Goal: Task Accomplishment & Management: Manage account settings

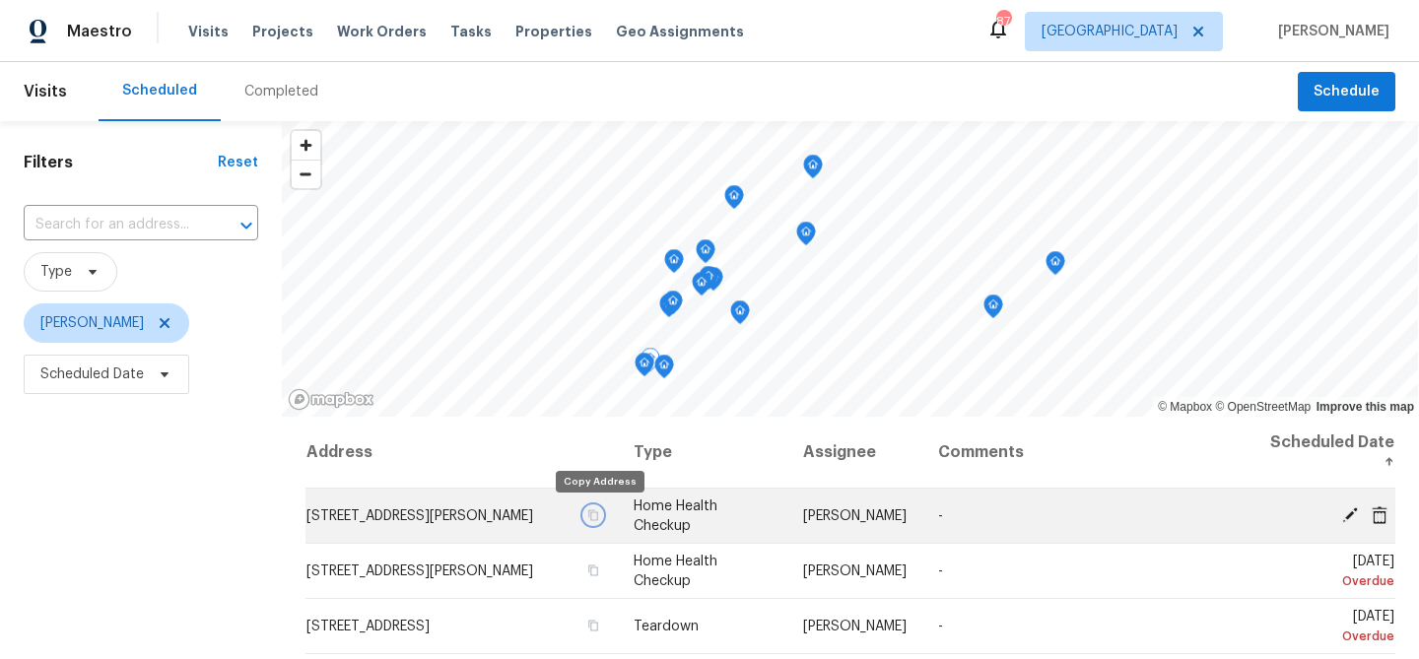
click at [599, 516] on icon "button" at bounding box center [593, 516] width 12 height 12
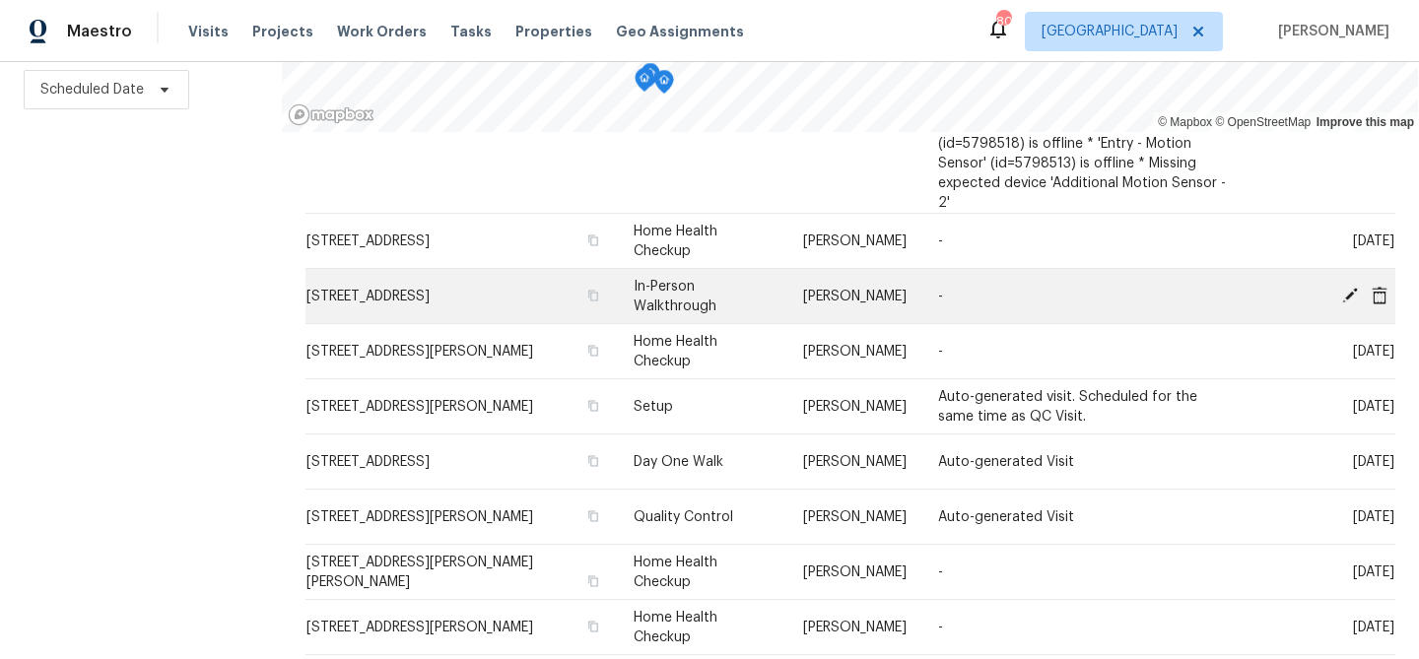
scroll to position [736, 0]
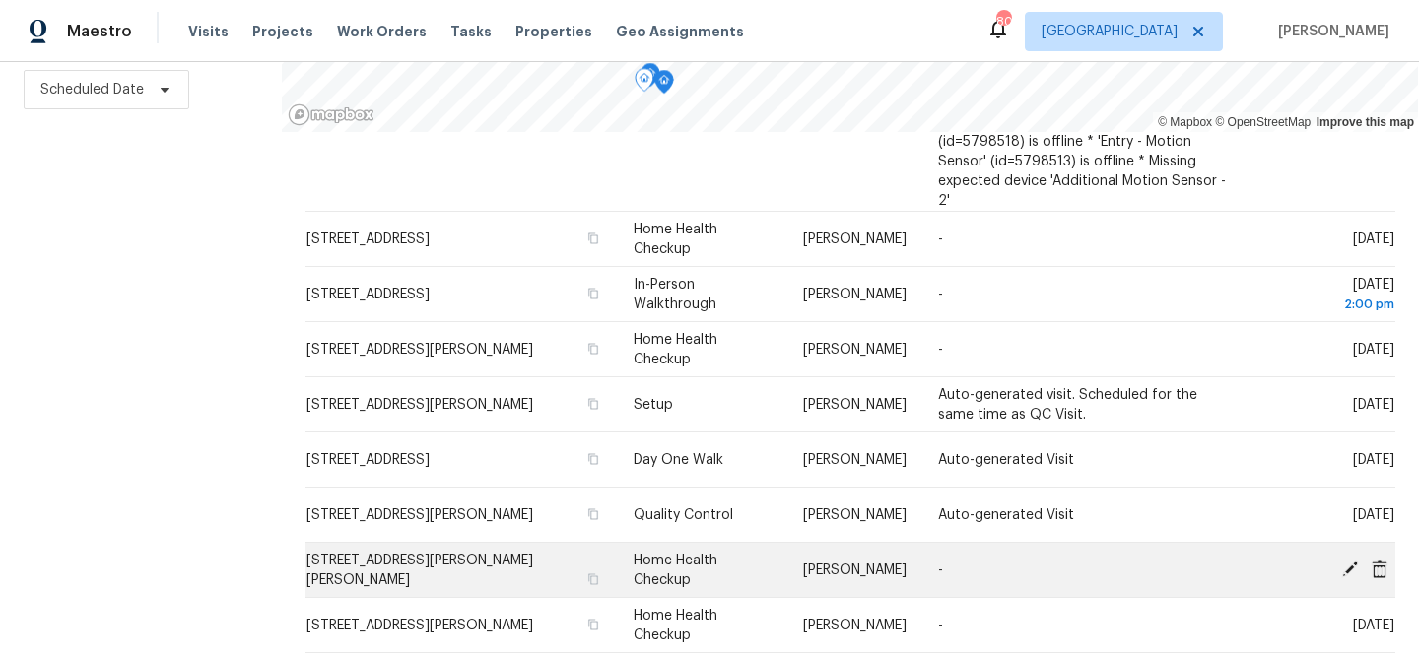
click at [1346, 562] on icon at bounding box center [1350, 569] width 18 height 18
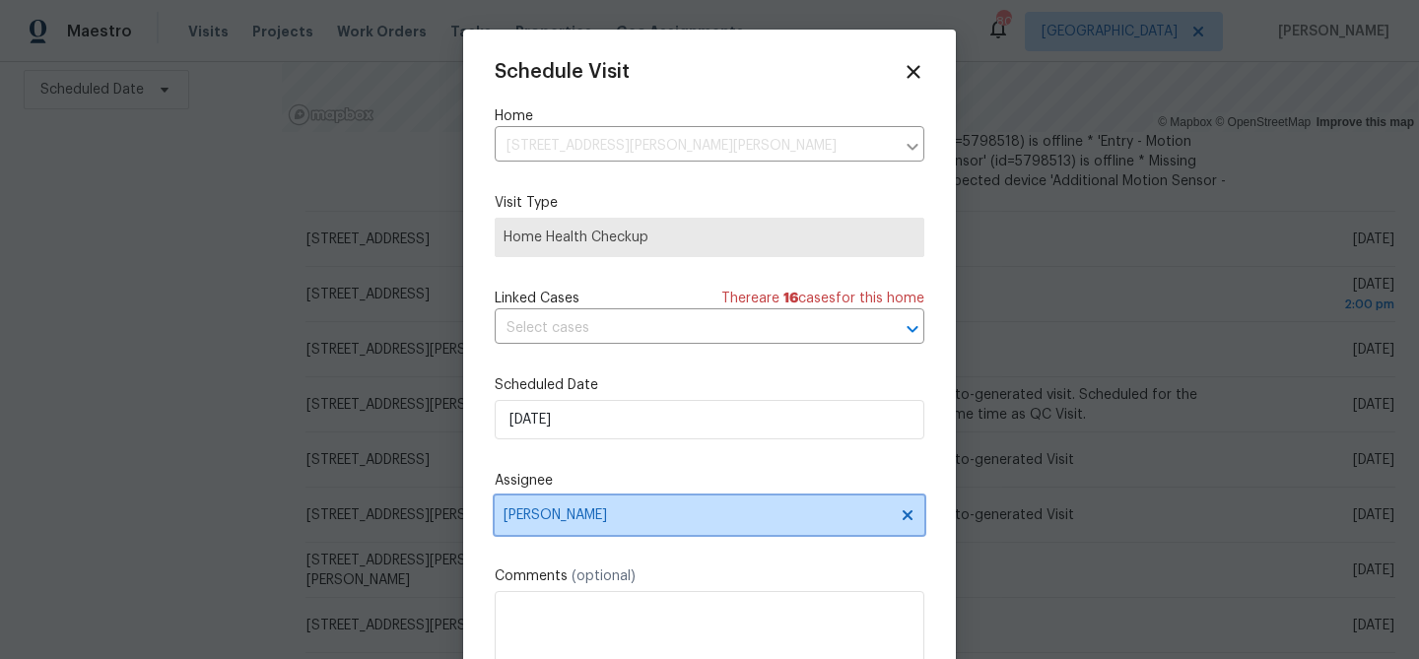
click at [616, 522] on span "[PERSON_NAME]" at bounding box center [697, 516] width 386 height 16
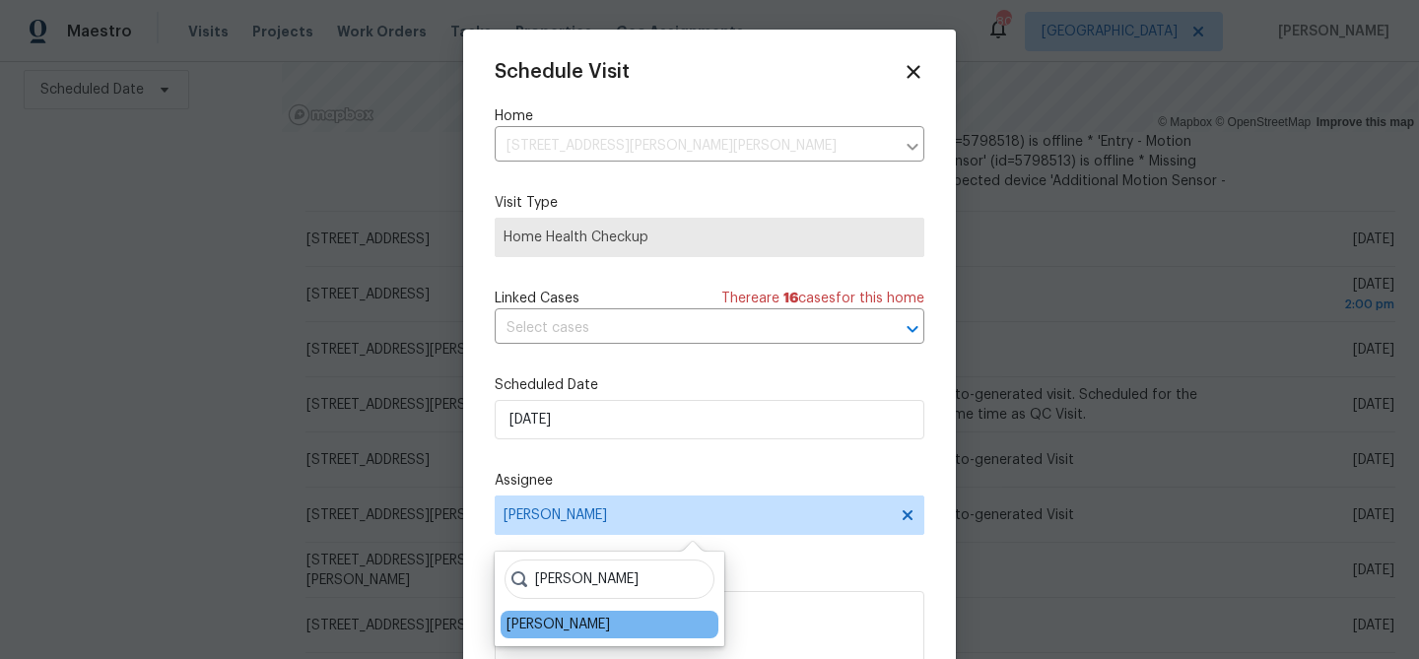
type input "ryan"
click at [560, 635] on div "[PERSON_NAME]" at bounding box center [610, 625] width 218 height 28
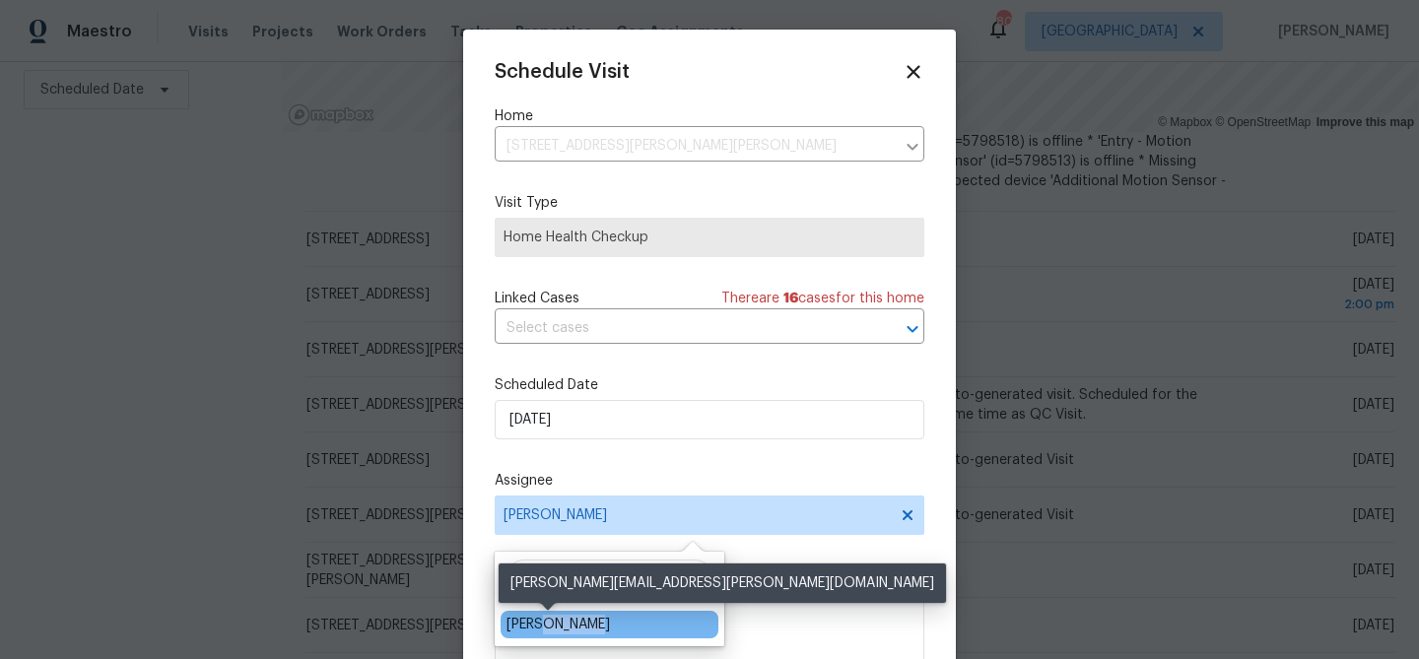
click at [560, 626] on div "[PERSON_NAME]" at bounding box center [558, 625] width 103 height 20
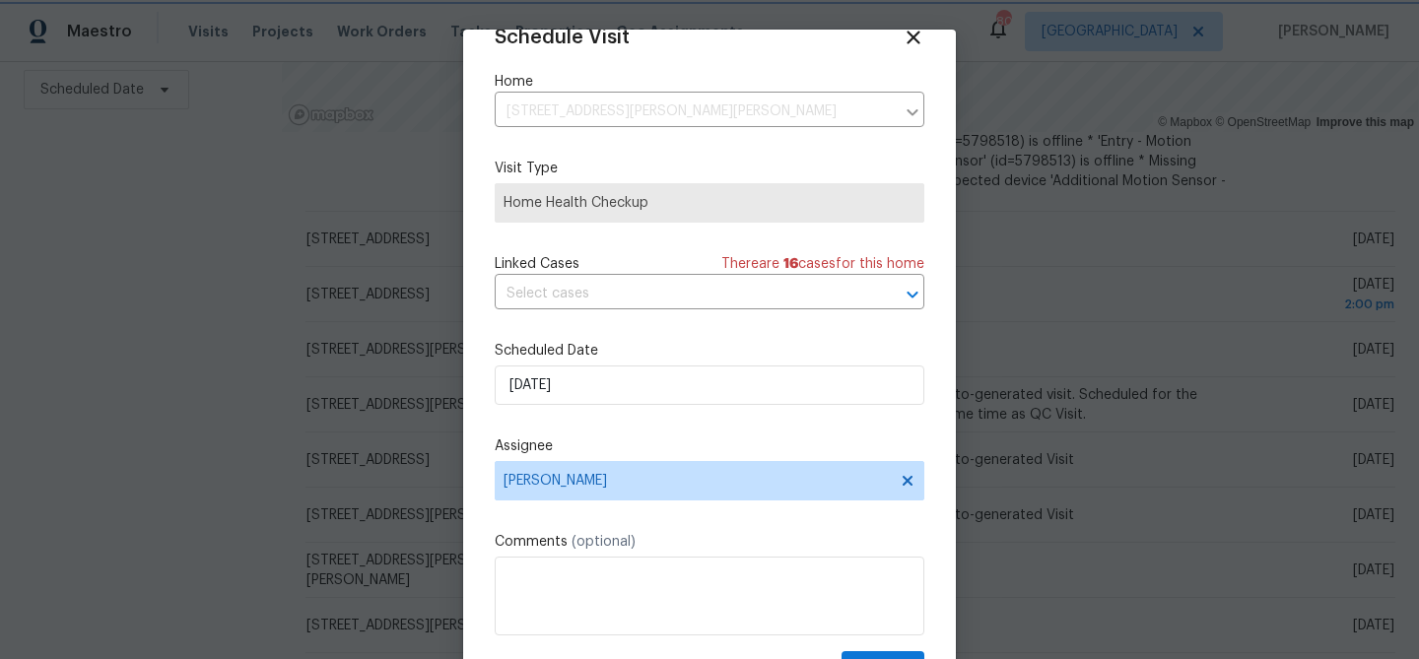
scroll to position [90, 0]
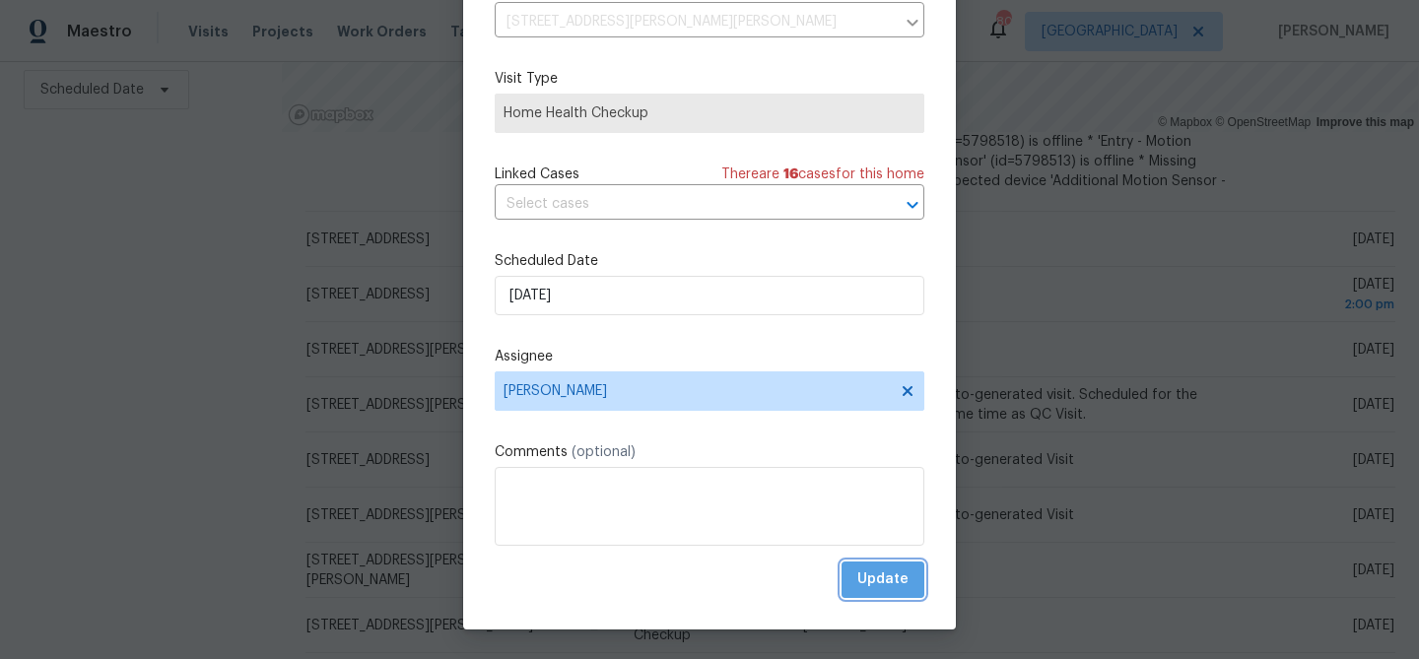
click at [894, 574] on span "Update" at bounding box center [882, 580] width 51 height 25
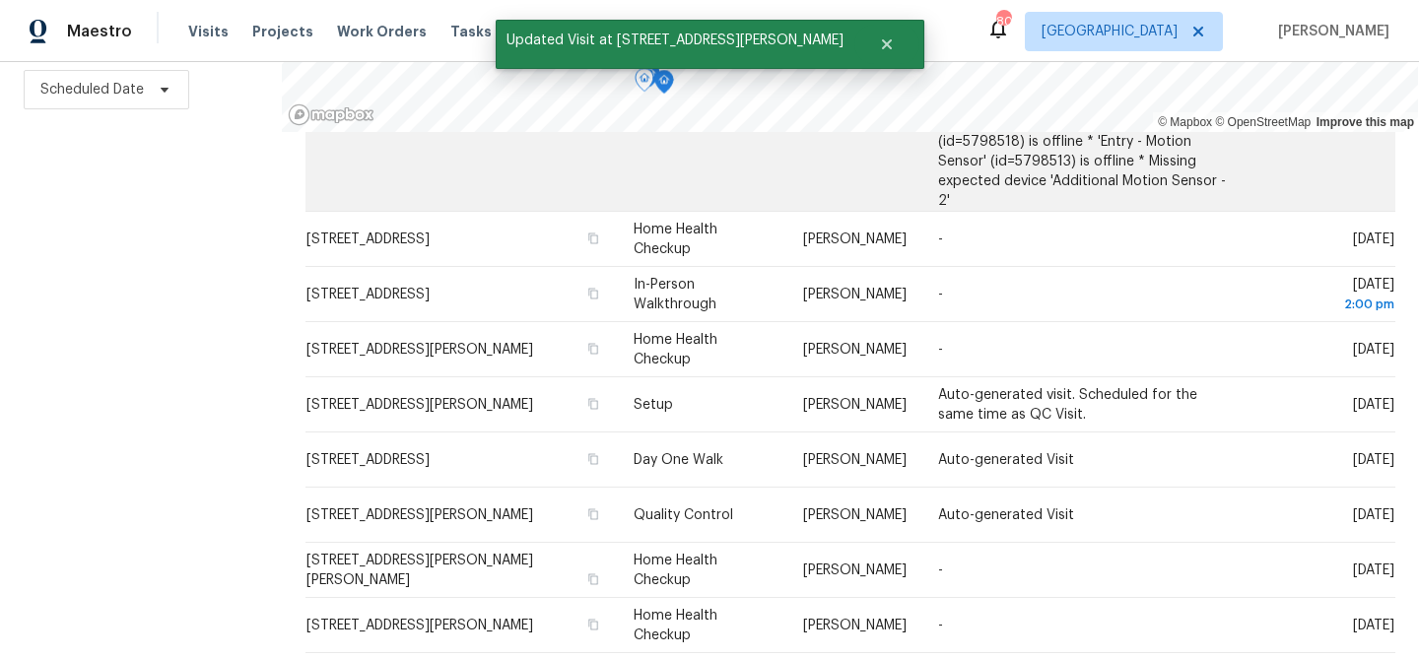
scroll to position [626, 0]
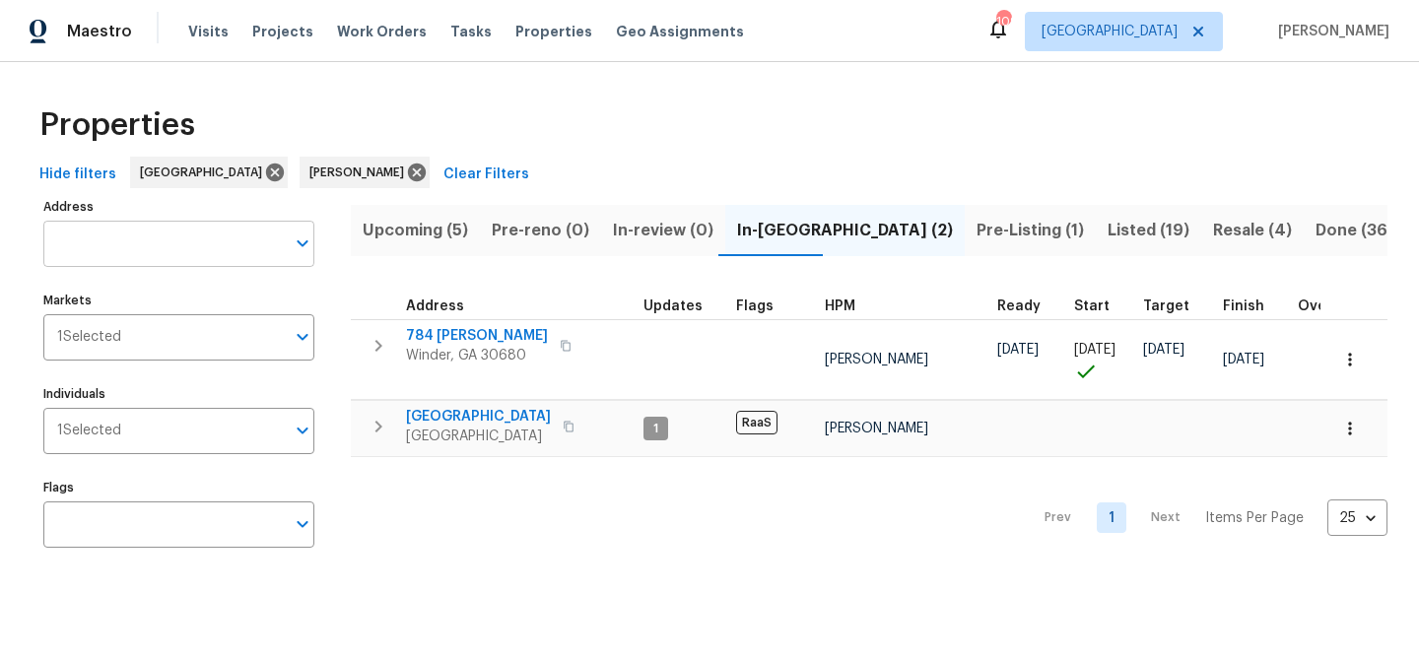
click at [140, 241] on input "Address" at bounding box center [163, 244] width 241 height 46
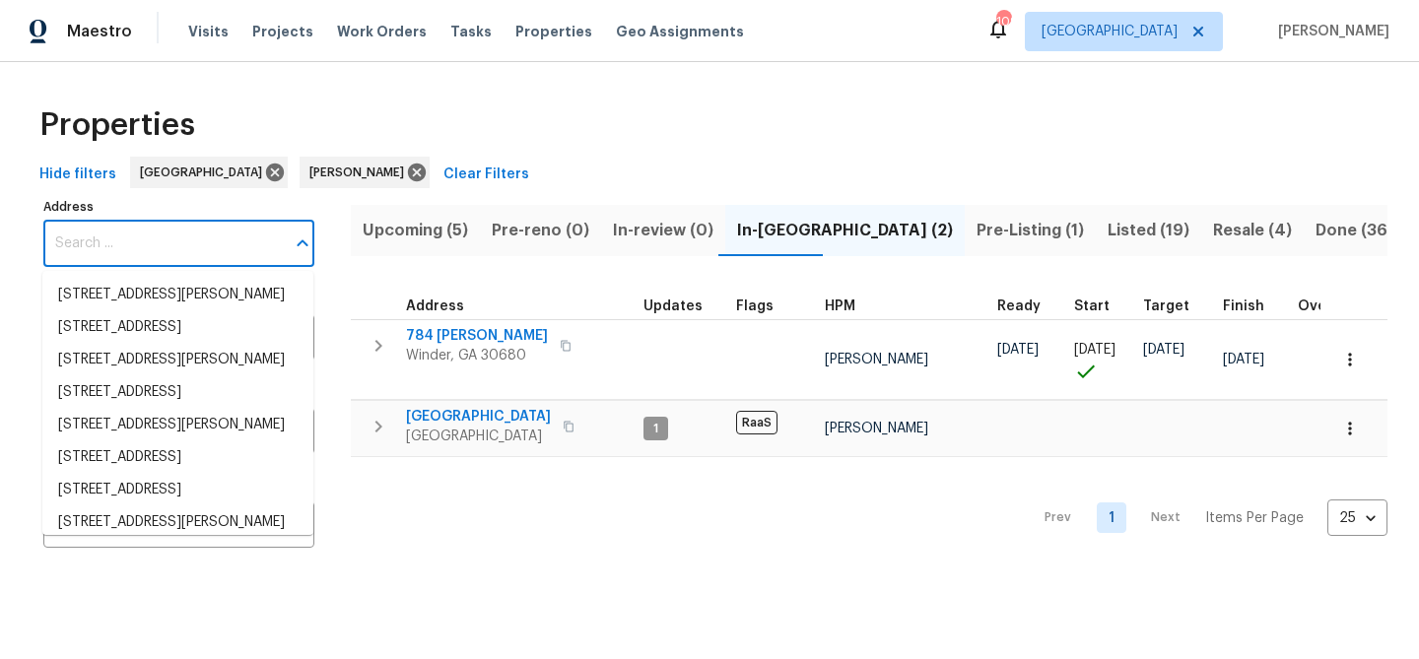
paste input "[STREET_ADDRESS]"
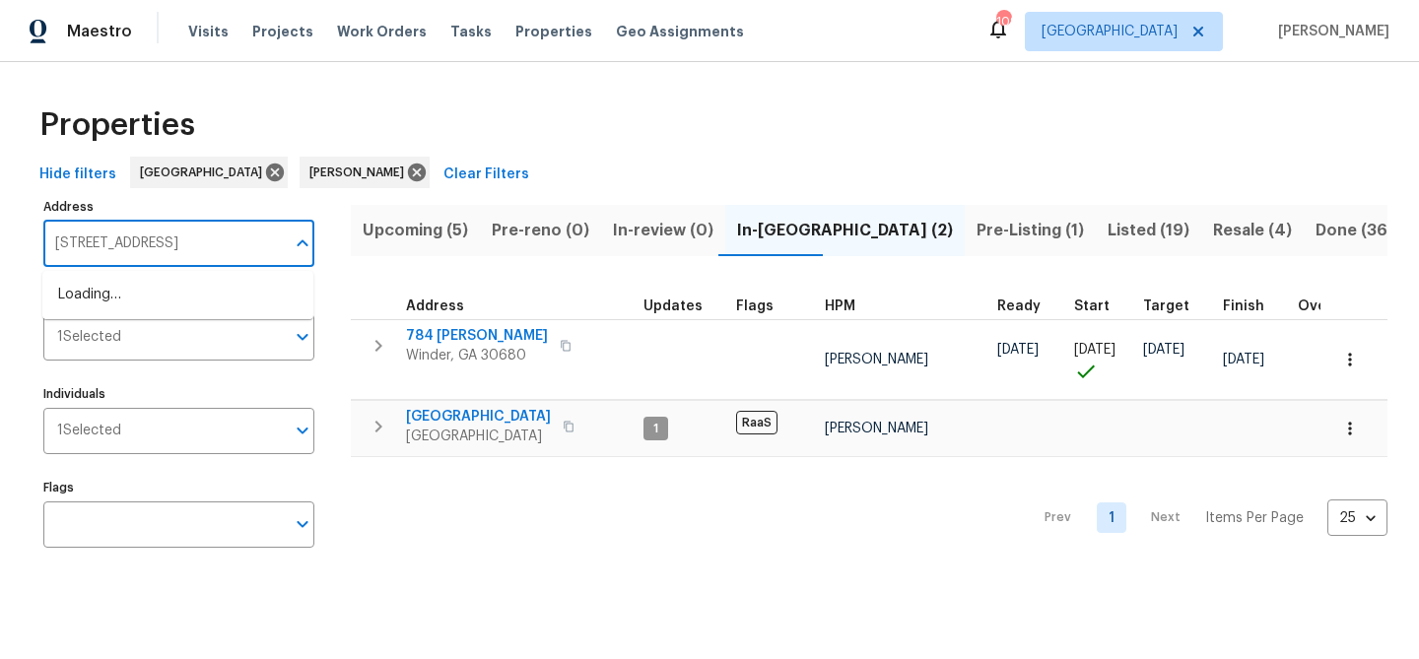
scroll to position [0, 19]
click at [140, 299] on li "1832 Glenwood Ln Snellville GA 30078" at bounding box center [177, 295] width 271 height 33
type input "1832 Glenwood Ln Snellville GA 30078"
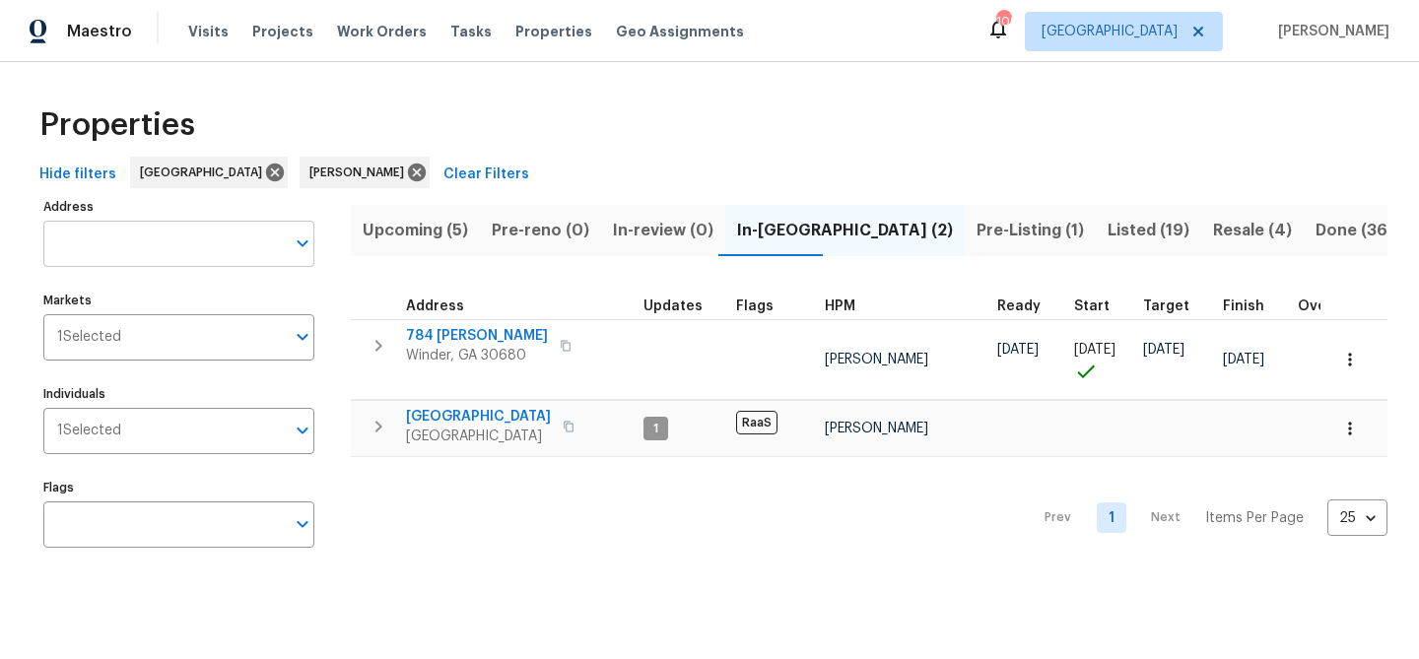
click at [250, 251] on input "Address" at bounding box center [163, 244] width 241 height 46
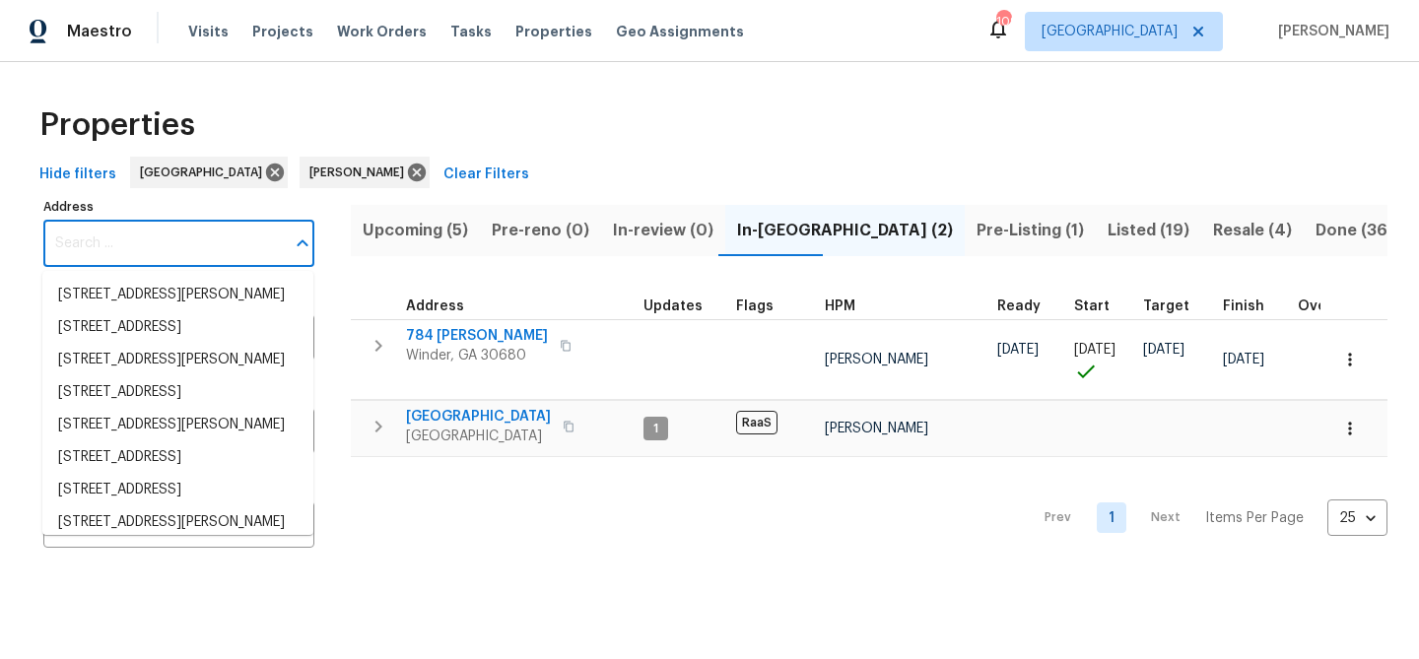
paste input "[STREET_ADDRESS]"
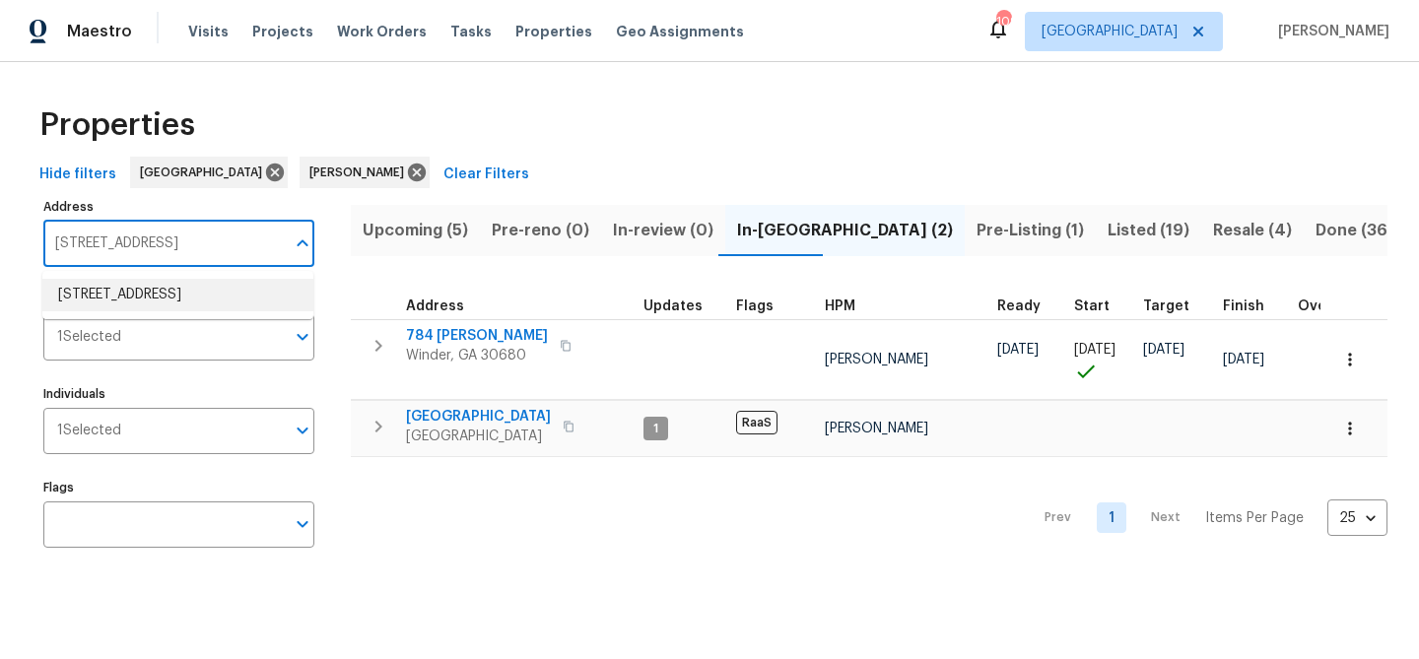
click at [230, 292] on li "1832 Glenwood Ln Snellville GA 30078" at bounding box center [177, 295] width 271 height 33
type input "1832 Glenwood Ln Snellville GA 30078"
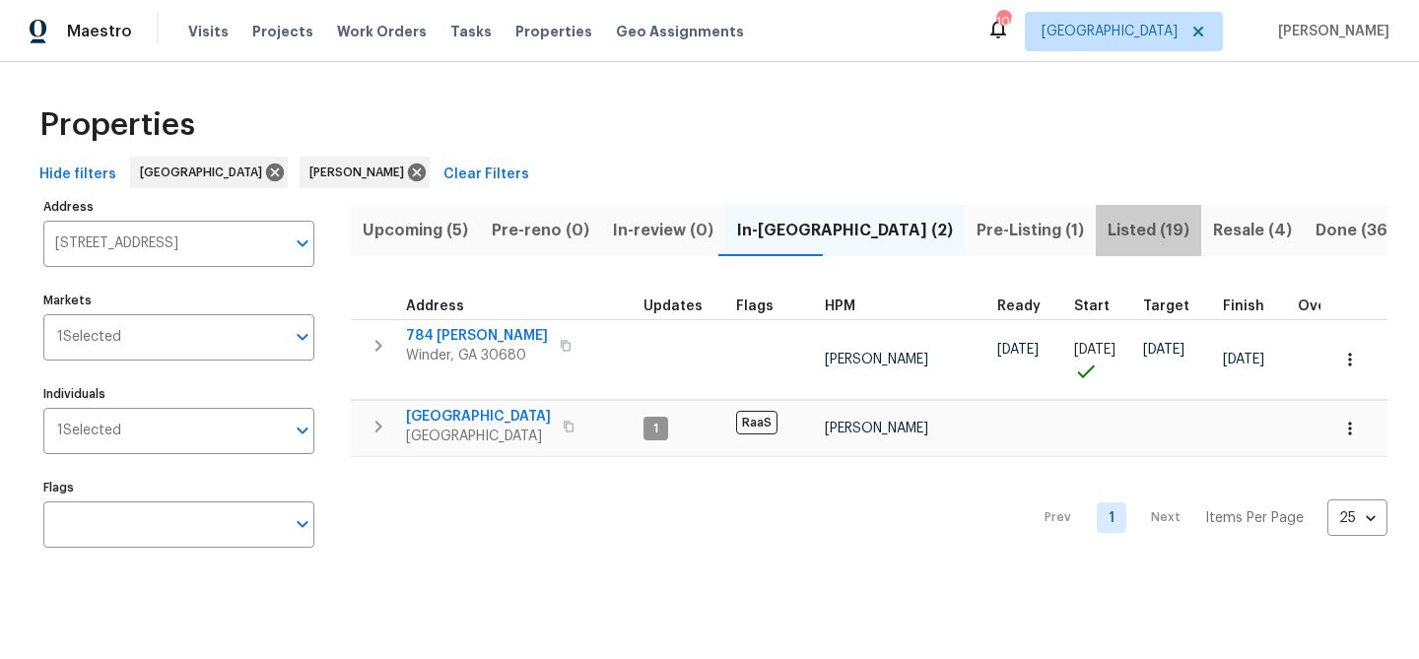
click at [1108, 229] on span "Listed (19)" at bounding box center [1149, 231] width 82 height 28
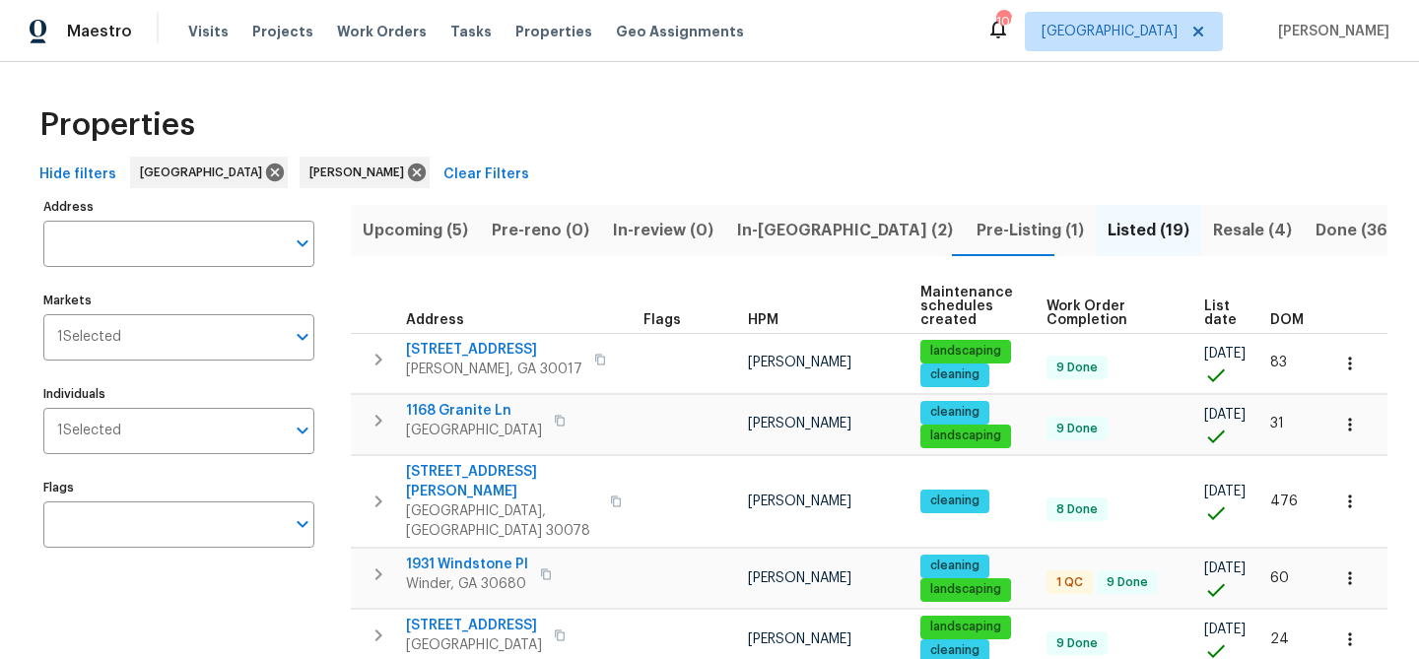
click at [202, 247] on input "Address" at bounding box center [163, 244] width 241 height 46
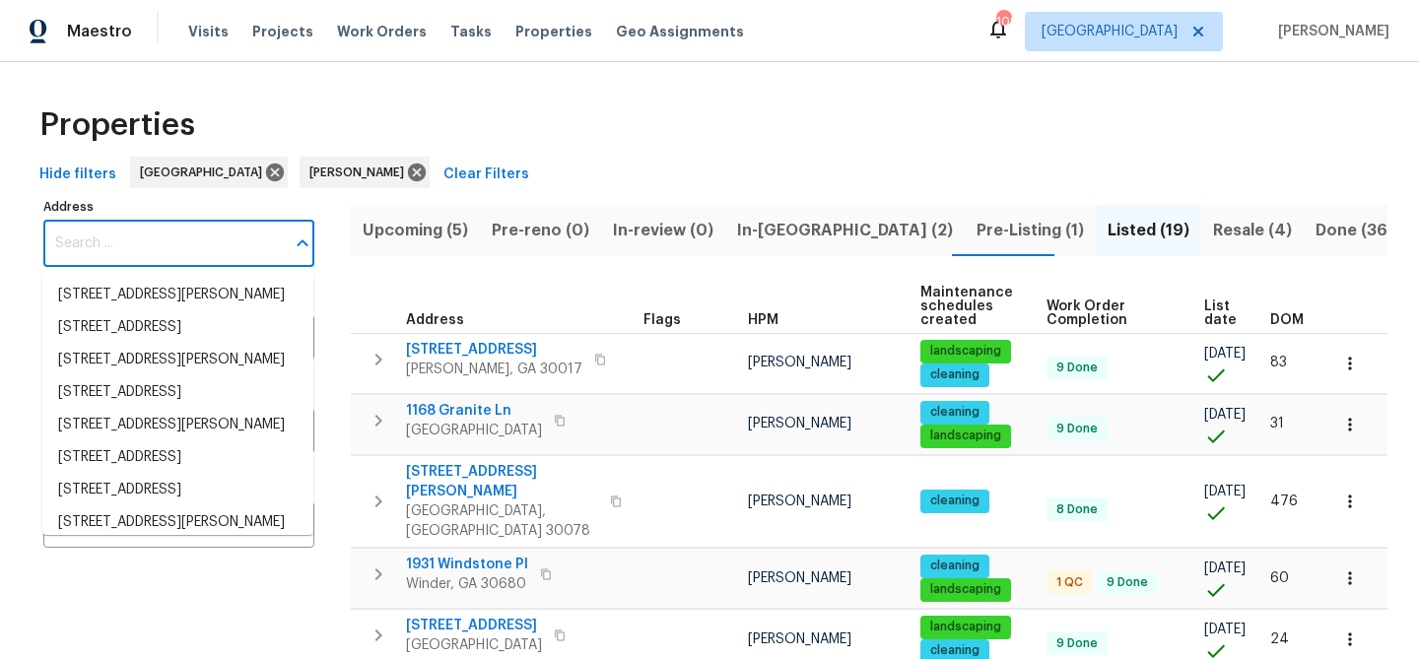
paste input "1832 Glenwood Ln Snellville GA 30078"
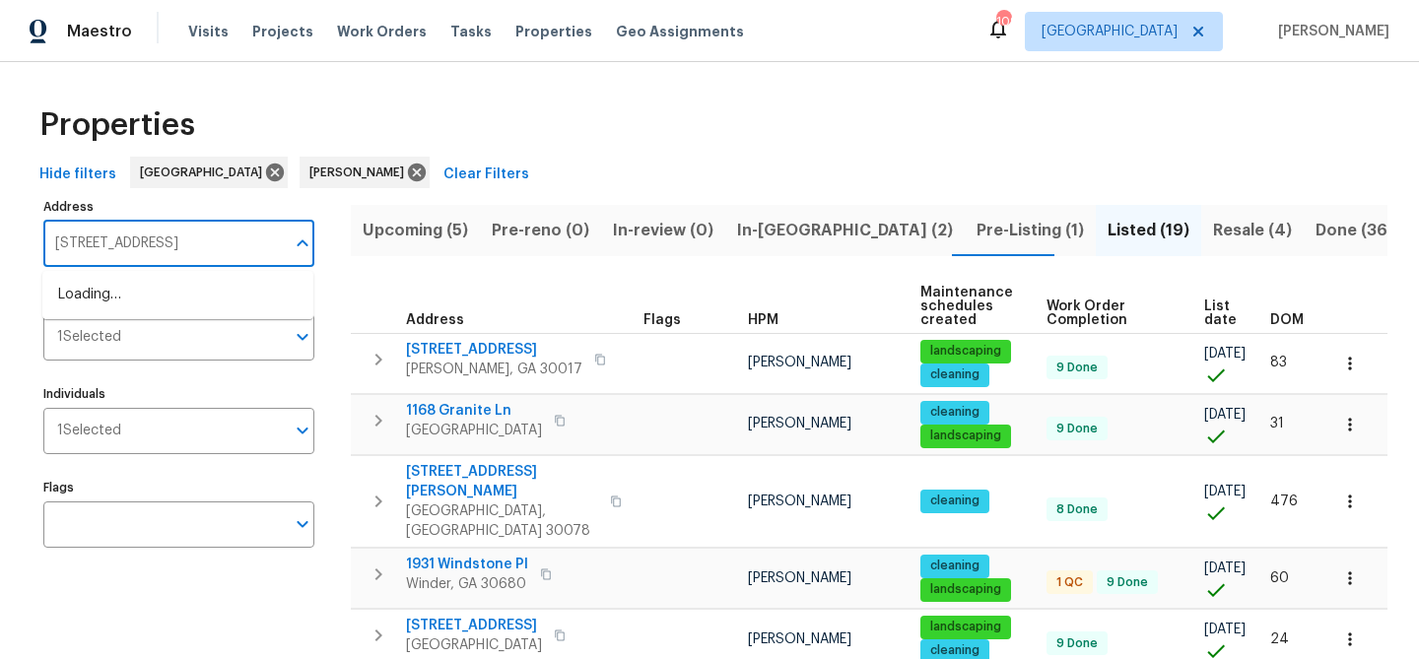
scroll to position [0, 19]
click at [186, 288] on li "1832 Glenwood Ln Snellville GA 30078" at bounding box center [177, 295] width 271 height 33
type input "1832 Glenwood Ln Snellville GA 30078"
click at [135, 304] on li "1832 Glenwood Ln Snellville GA 30078" at bounding box center [177, 295] width 271 height 33
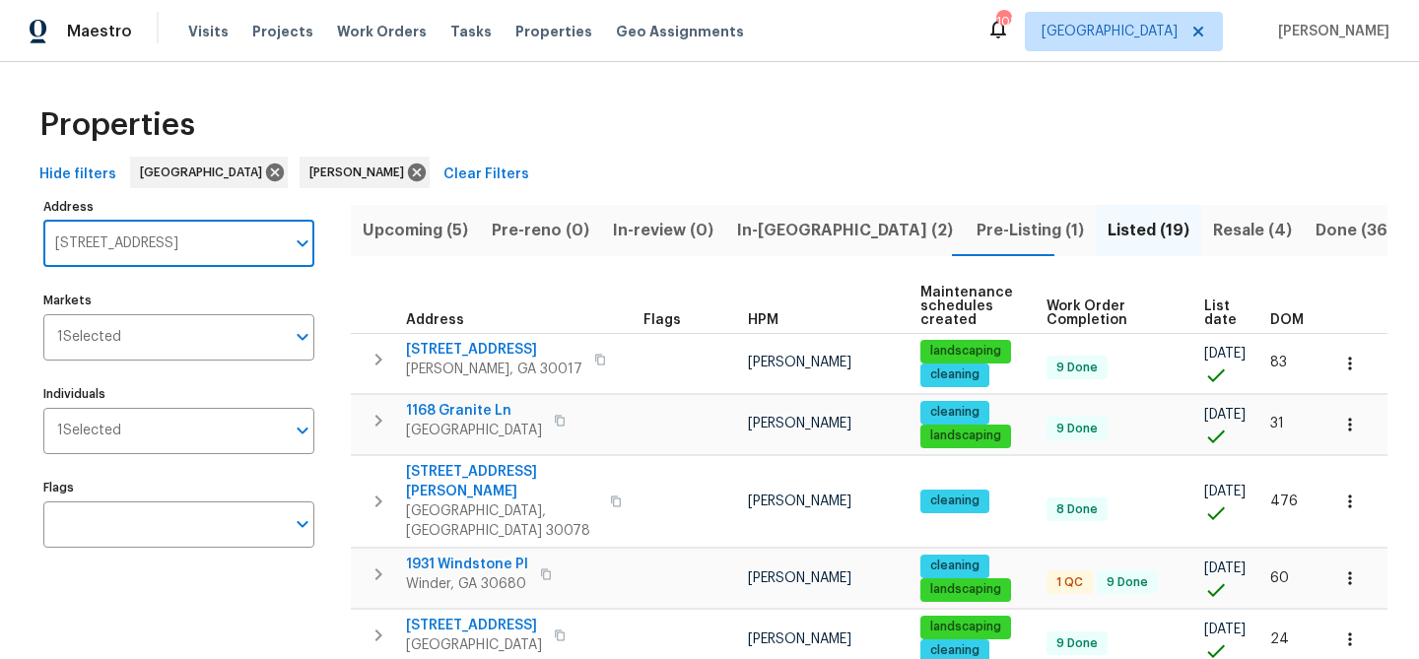
click at [143, 296] on label "Markets" at bounding box center [178, 301] width 271 height 12
click at [143, 314] on input "Markets" at bounding box center [203, 337] width 164 height 46
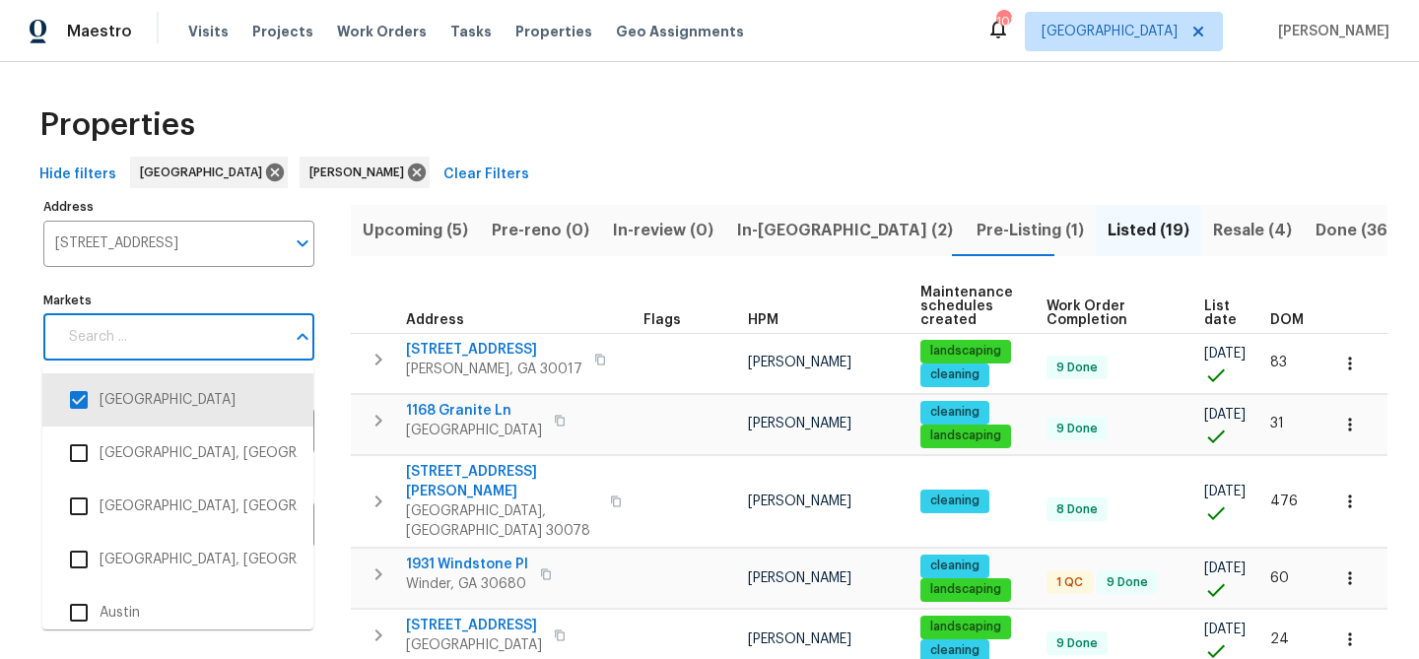
click at [143, 296] on label "Markets" at bounding box center [178, 301] width 271 height 12
click at [143, 314] on input "Markets" at bounding box center [171, 337] width 228 height 46
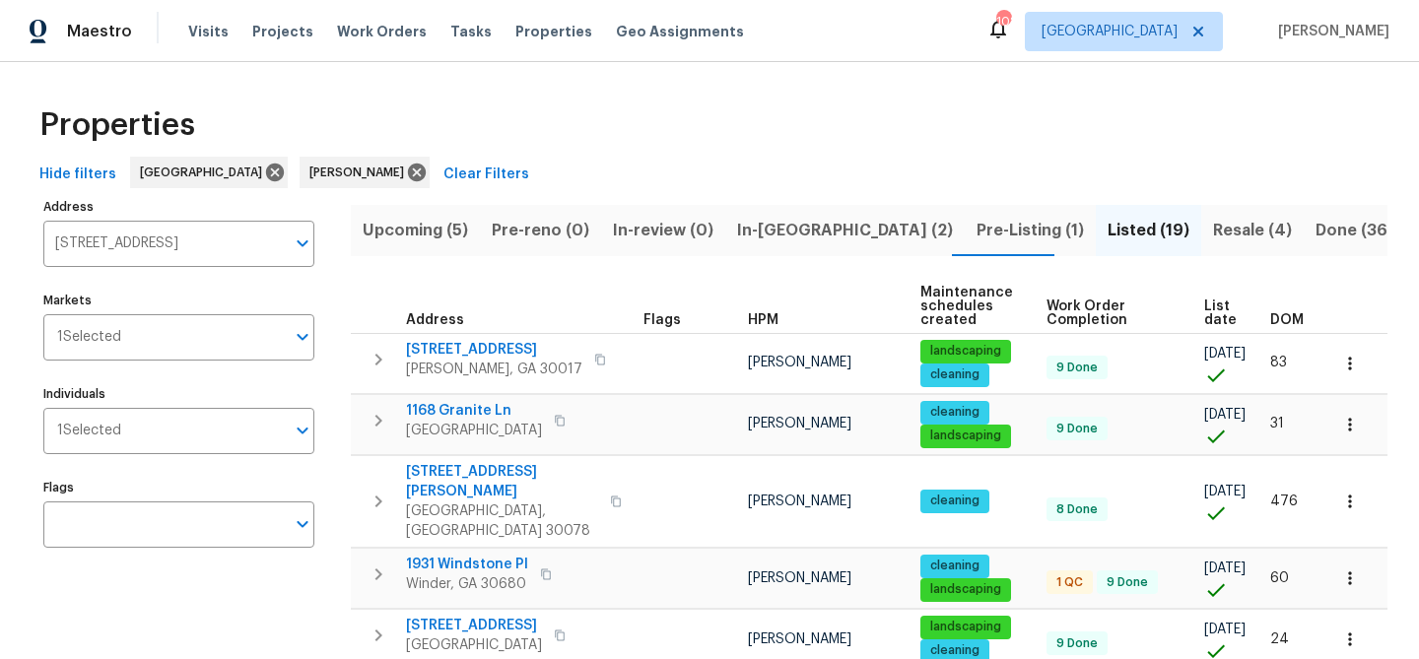
click at [174, 245] on input "1832 Glenwood Ln Snellville GA 30078" at bounding box center [163, 244] width 241 height 46
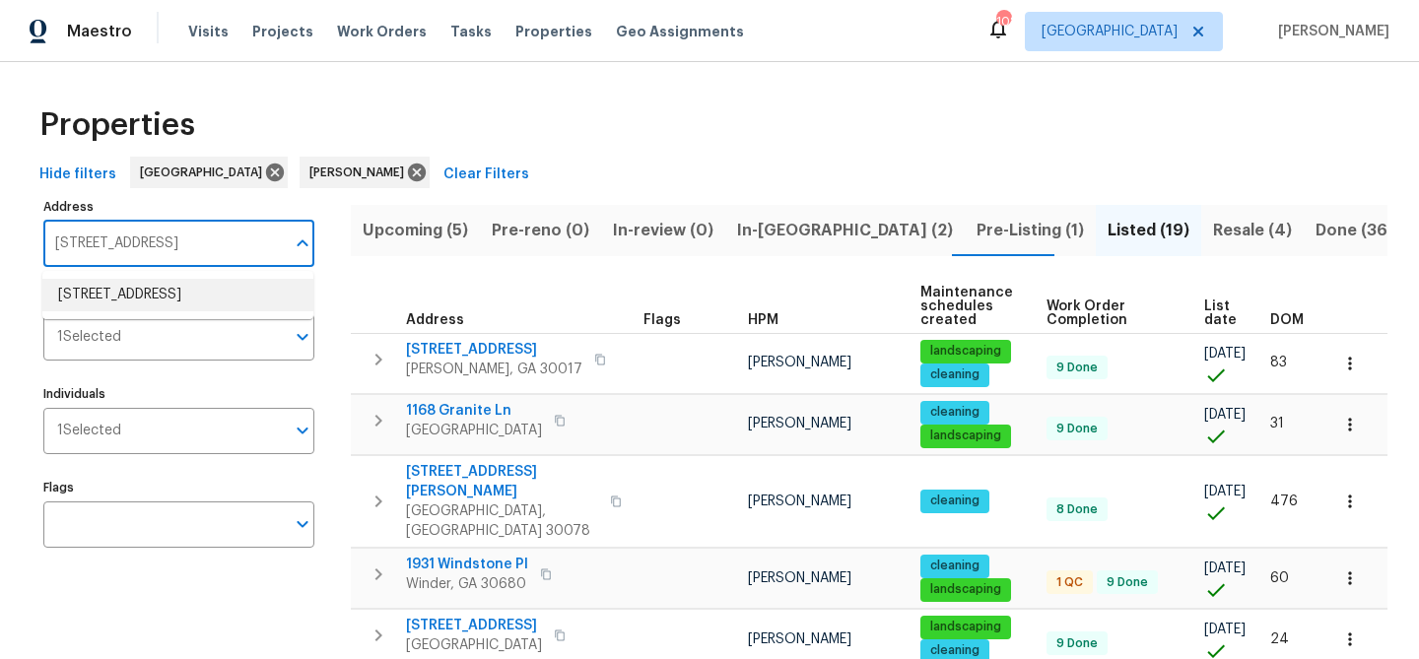
click at [164, 308] on li "1832 Glenwood Ln Snellville GA 30078" at bounding box center [177, 295] width 271 height 33
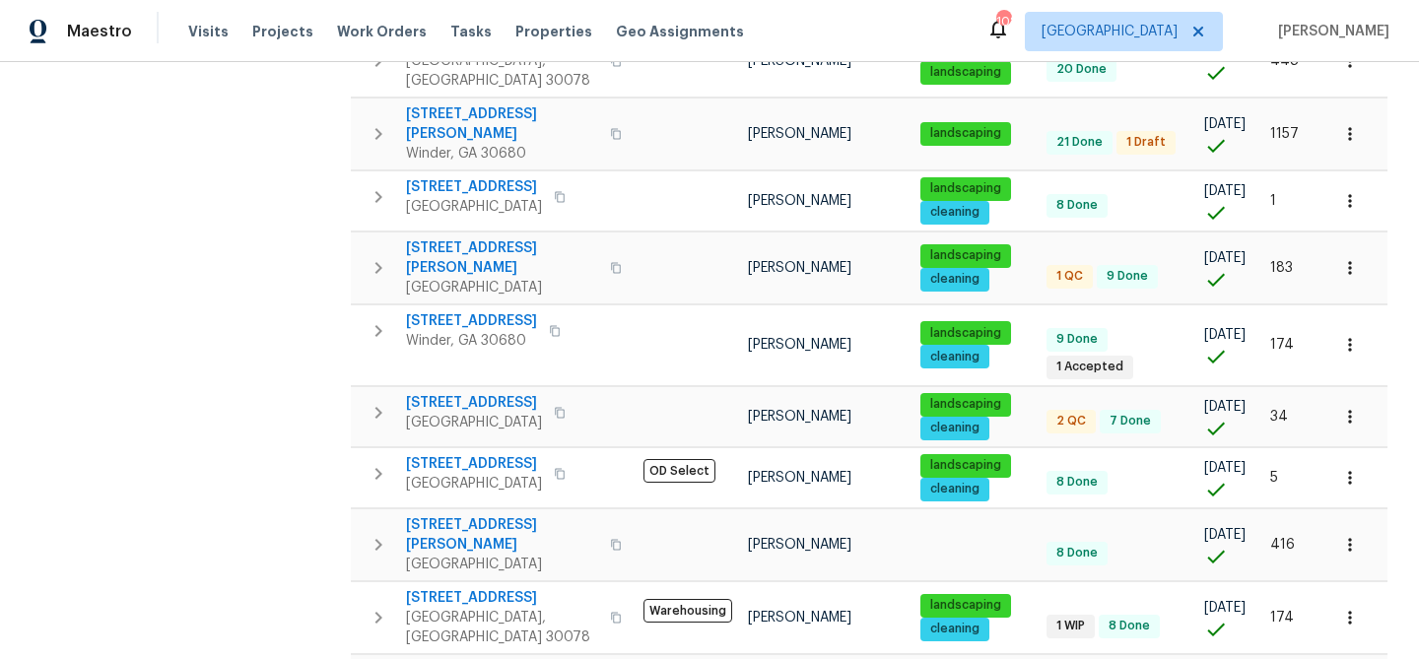
scroll to position [911, 0]
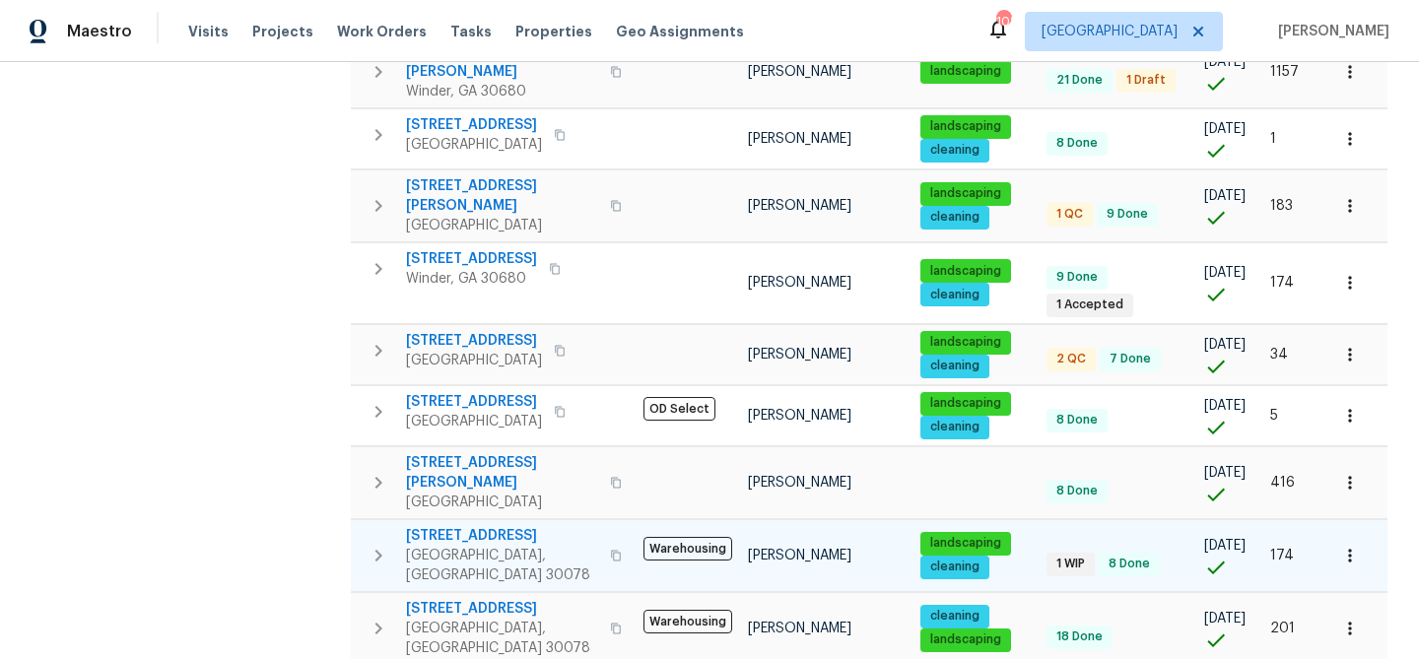
click at [494, 526] on span "[STREET_ADDRESS]" at bounding box center [502, 536] width 192 height 20
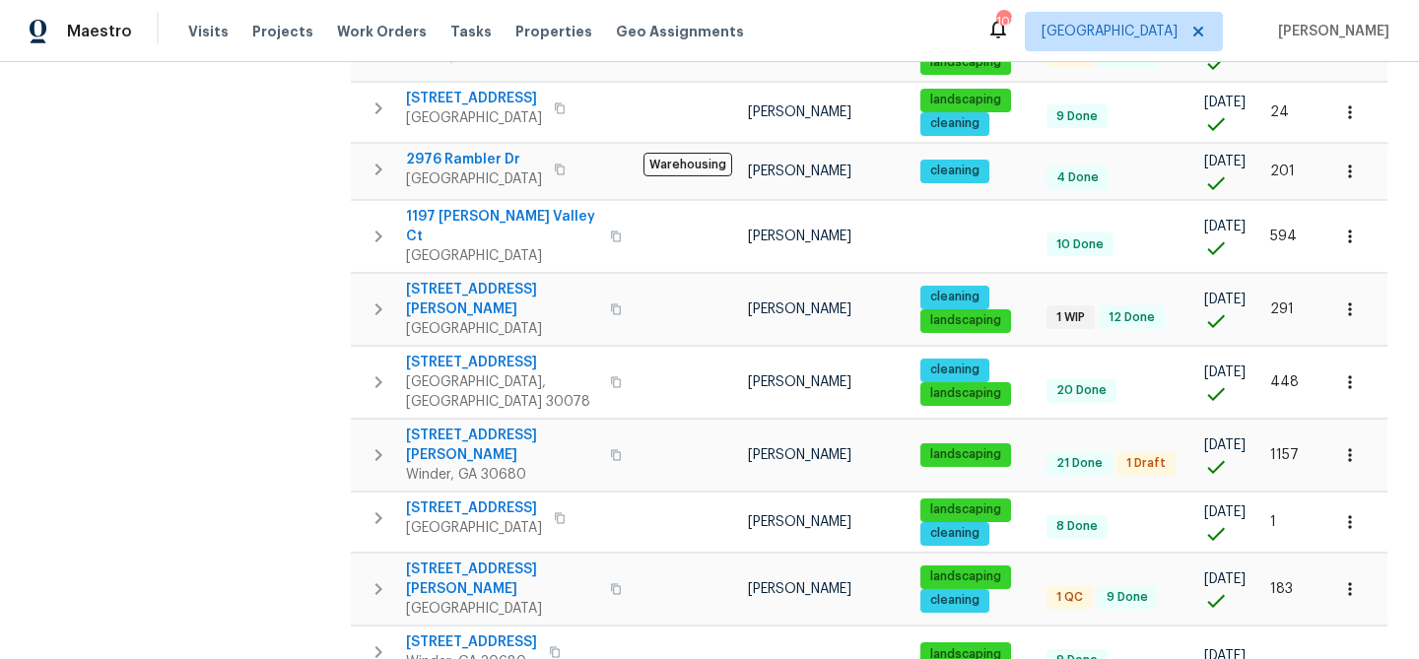
scroll to position [508, 0]
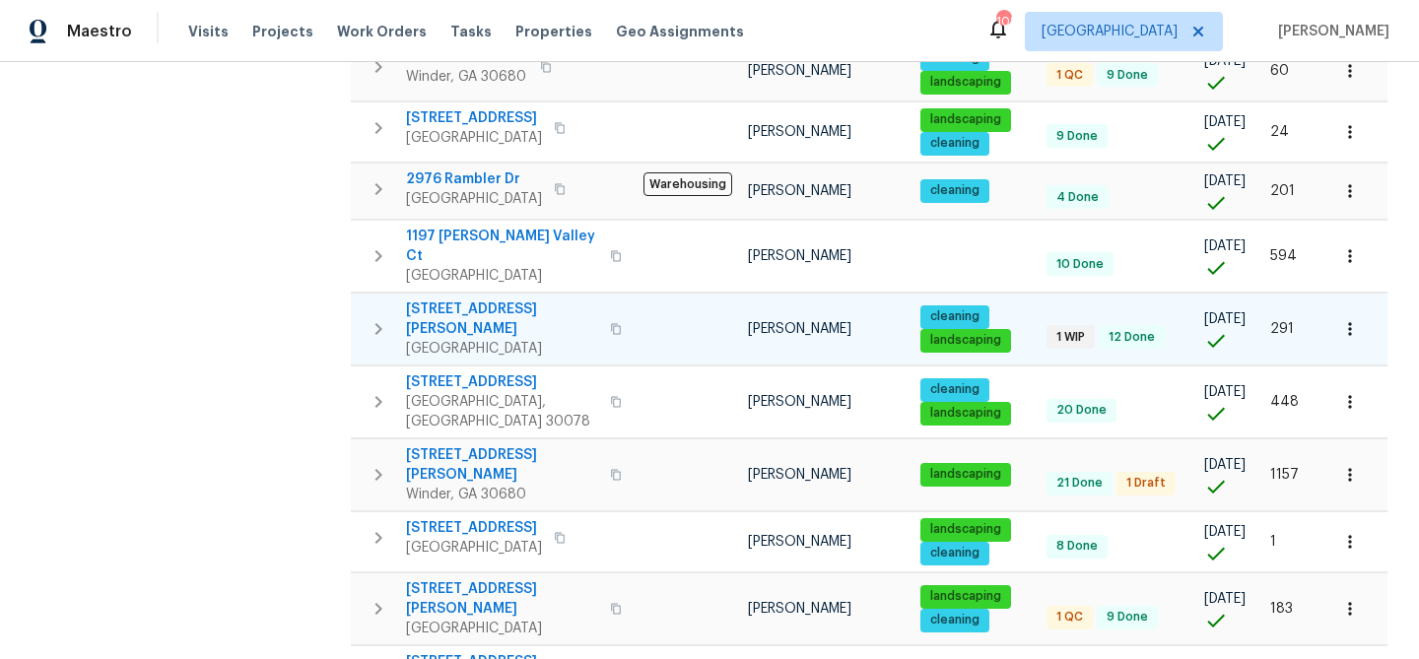
click at [477, 300] on span "[STREET_ADDRESS][PERSON_NAME]" at bounding box center [502, 319] width 192 height 39
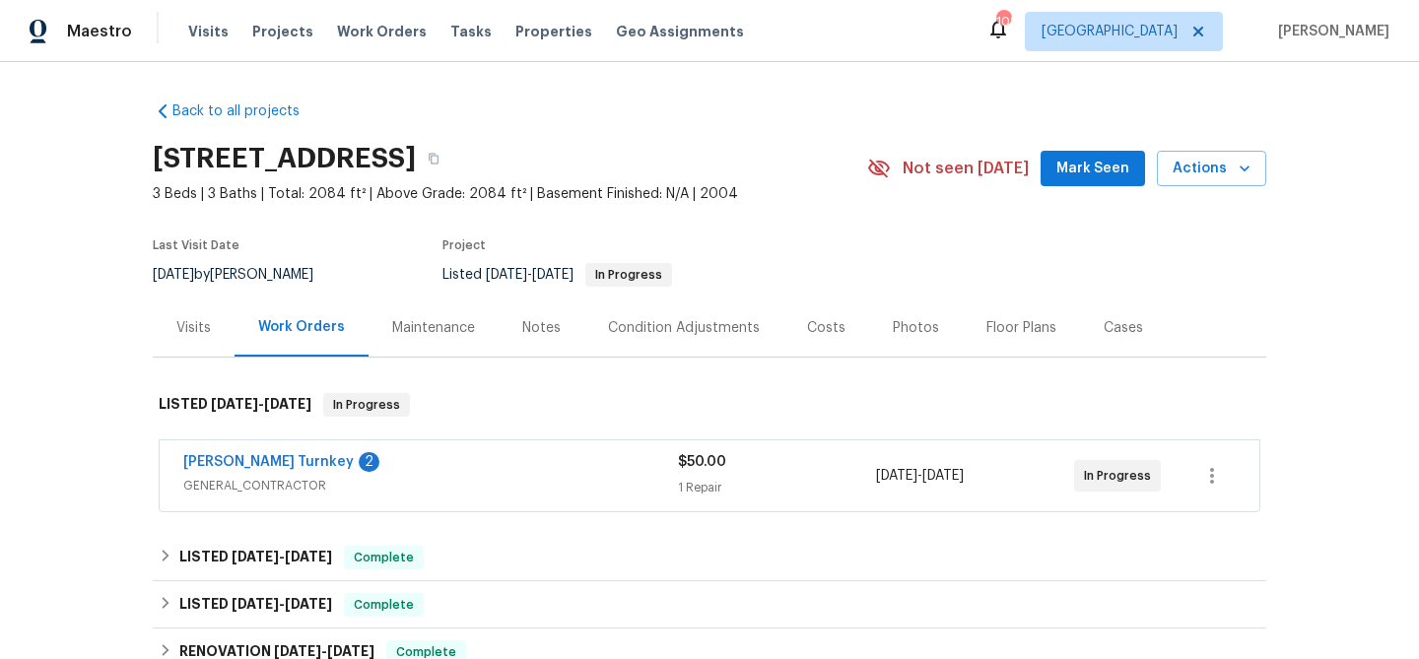
click at [1103, 168] on span "Mark Seen" at bounding box center [1093, 169] width 73 height 25
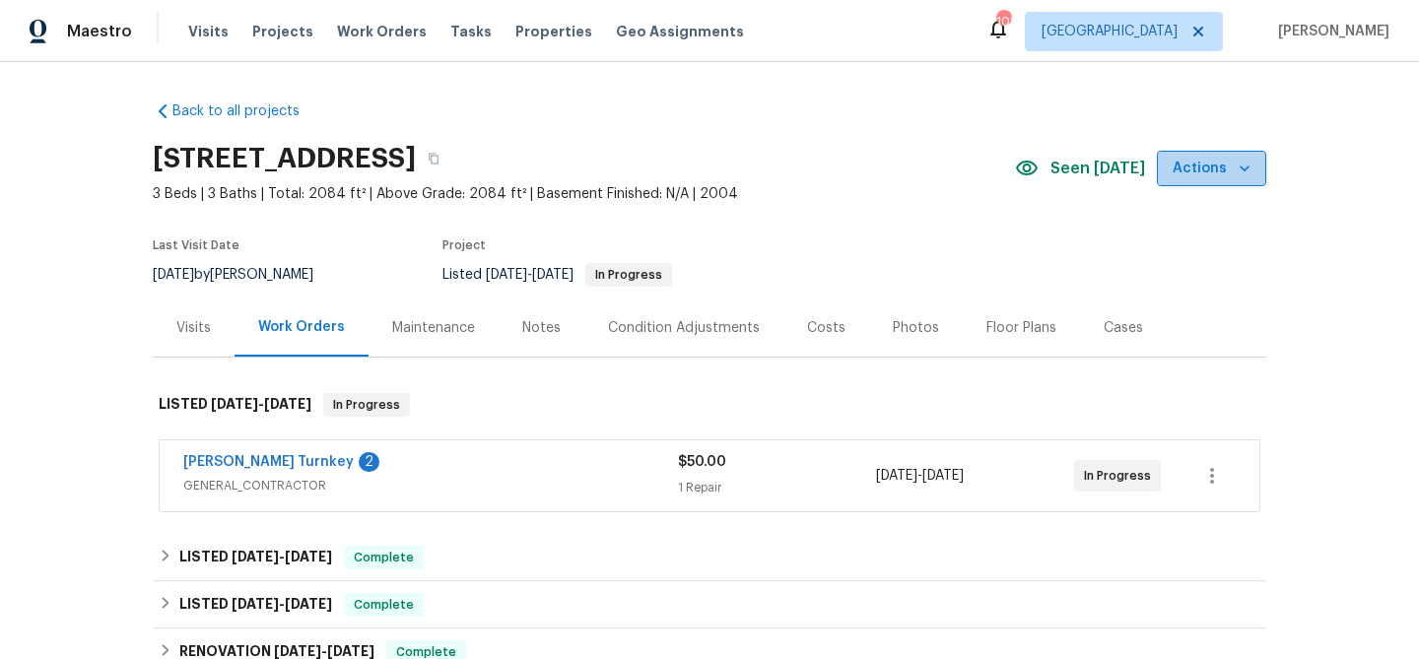
click at [1215, 181] on button "Actions" at bounding box center [1211, 169] width 109 height 36
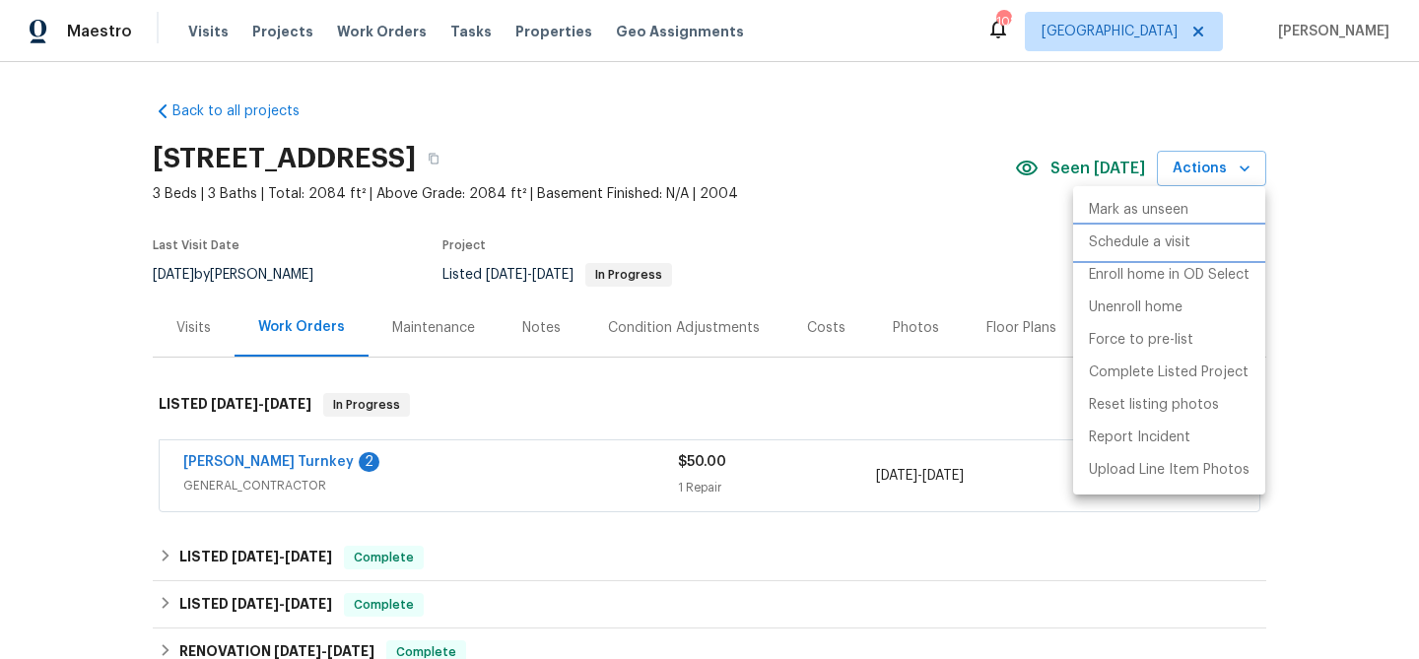
click at [1151, 240] on p "Schedule a visit" at bounding box center [1140, 243] width 102 height 21
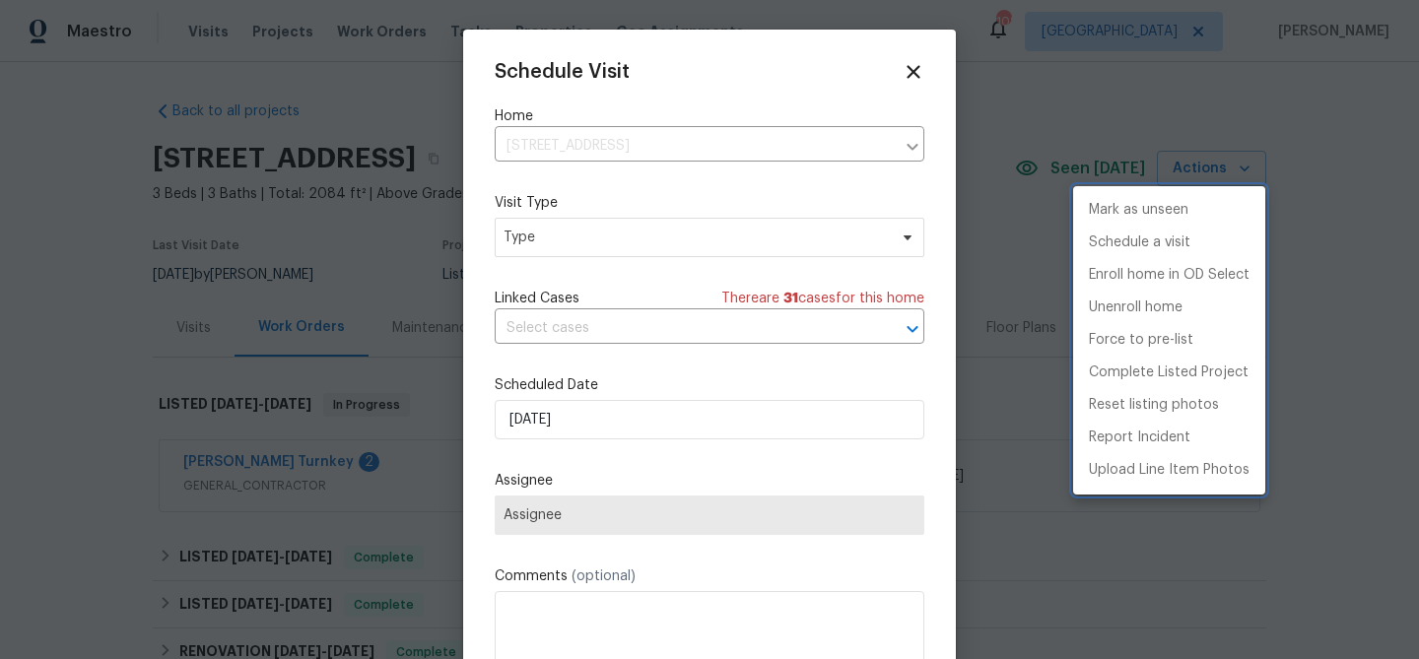
click at [636, 261] on div at bounding box center [709, 329] width 1419 height 659
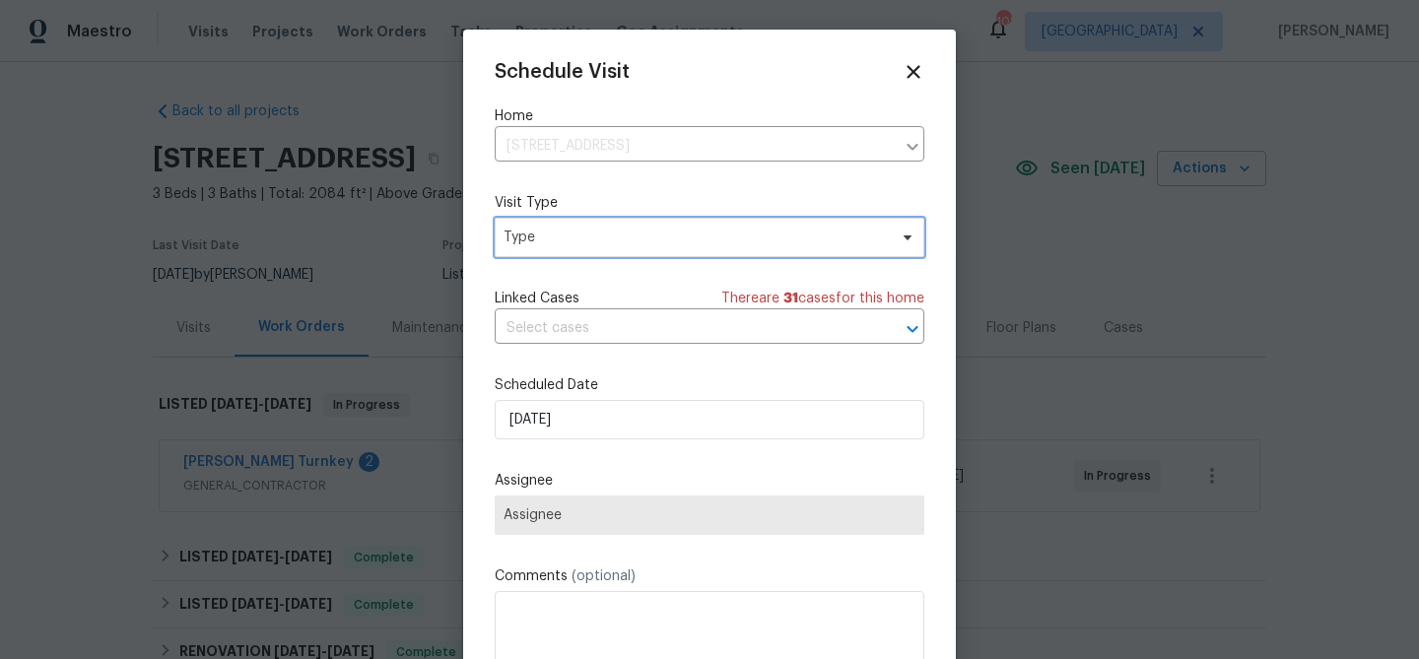
click at [636, 245] on span "Type" at bounding box center [695, 238] width 383 height 20
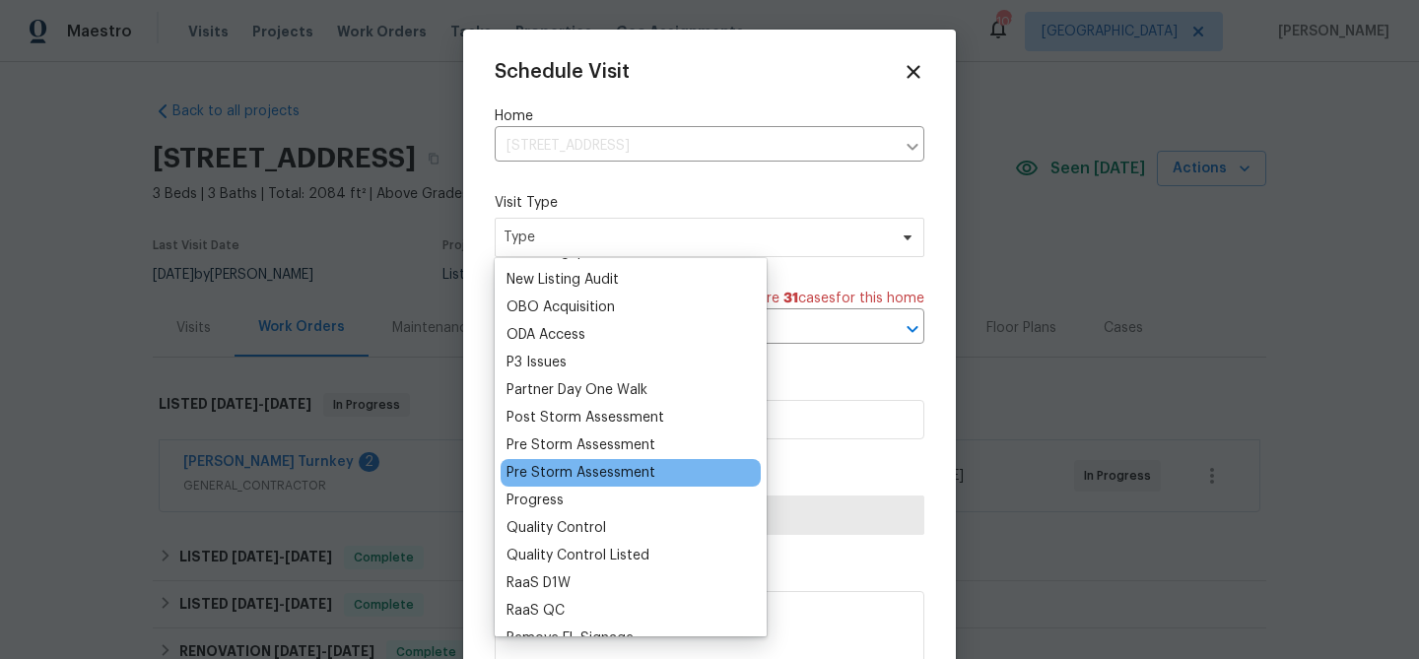
scroll to position [1071, 0]
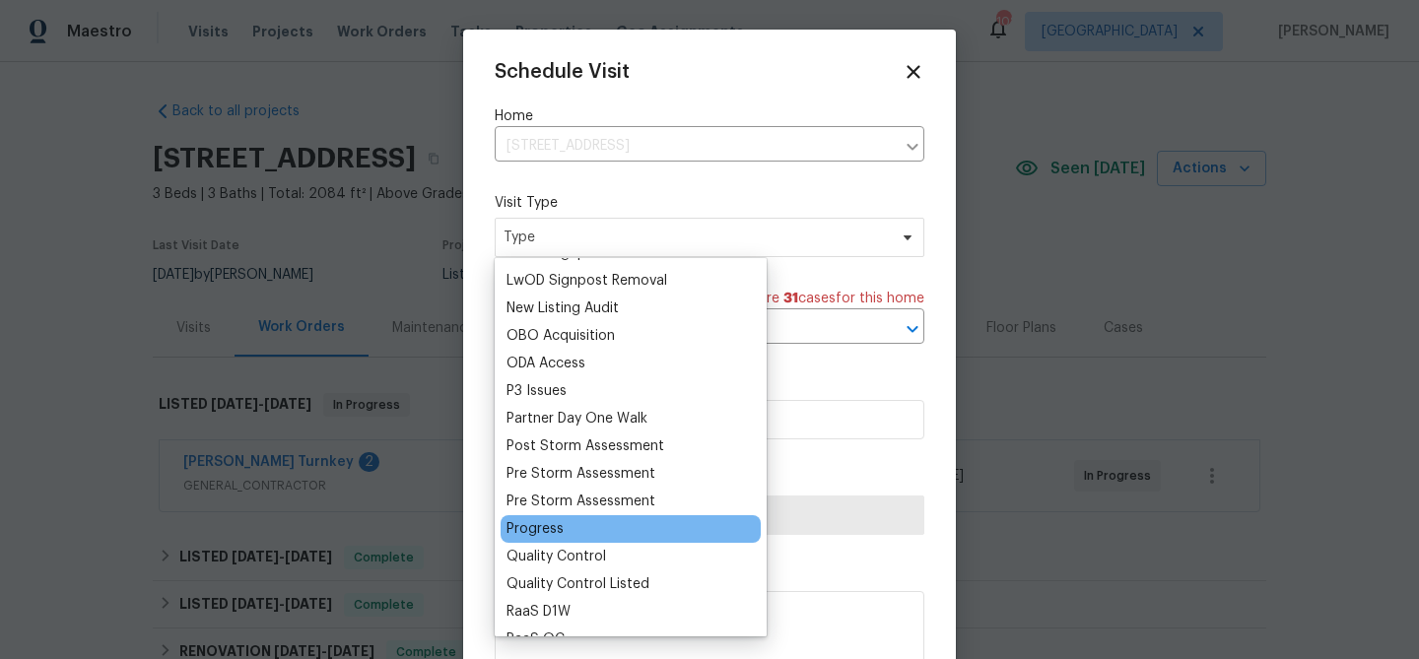
click at [573, 540] on div "Progress" at bounding box center [631, 529] width 260 height 28
click at [558, 526] on div "Progress" at bounding box center [535, 529] width 57 height 20
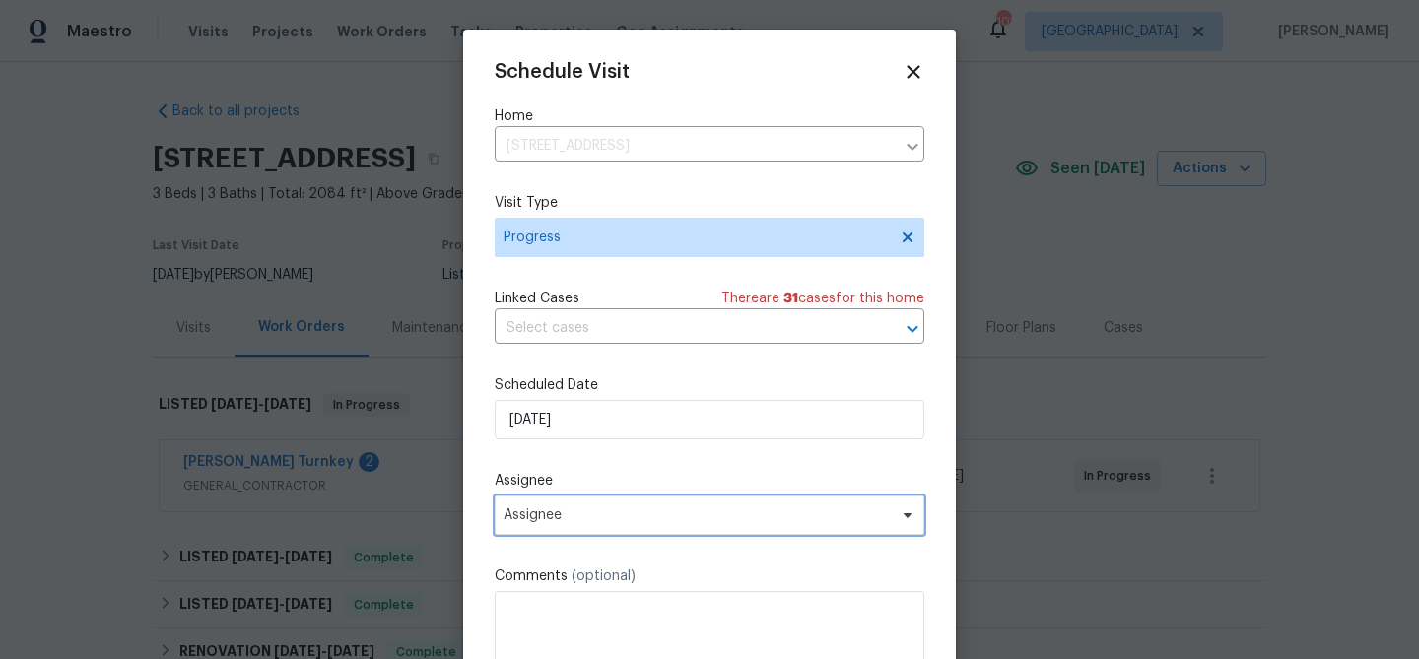
click at [654, 512] on span "Assignee" at bounding box center [697, 516] width 386 height 16
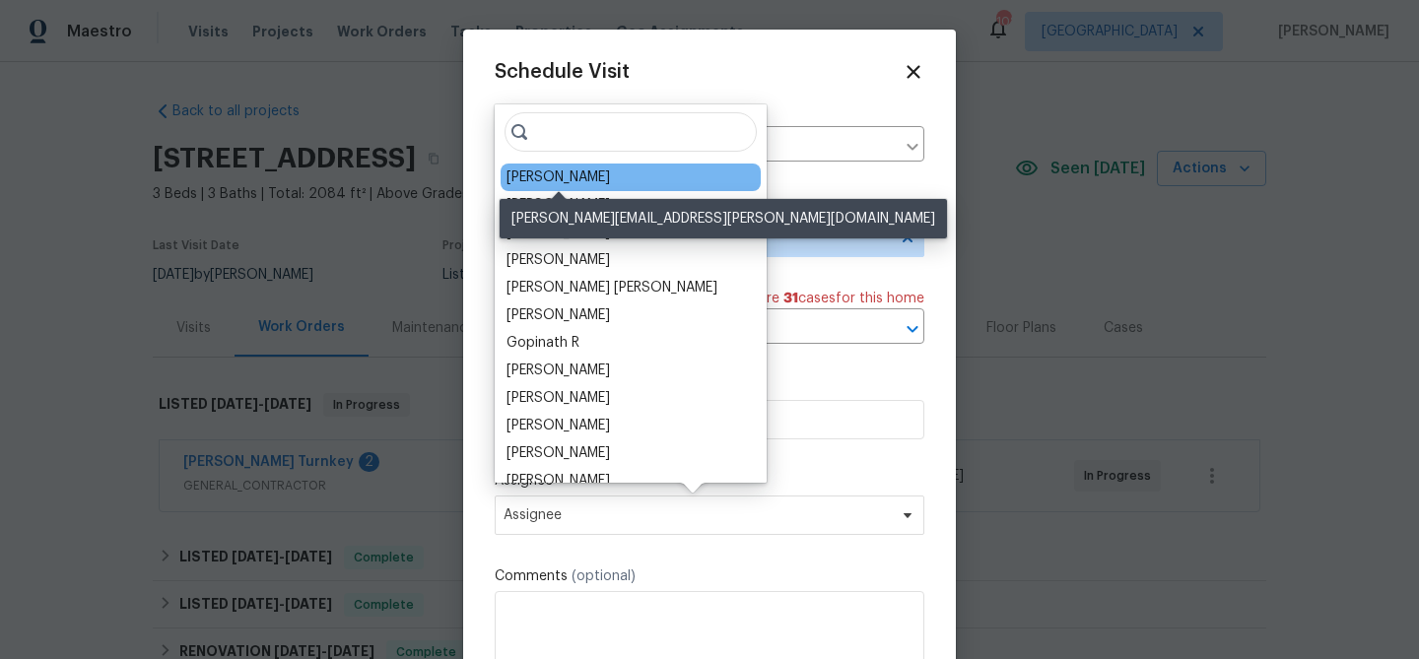
click at [562, 175] on div "[PERSON_NAME]" at bounding box center [558, 178] width 103 height 20
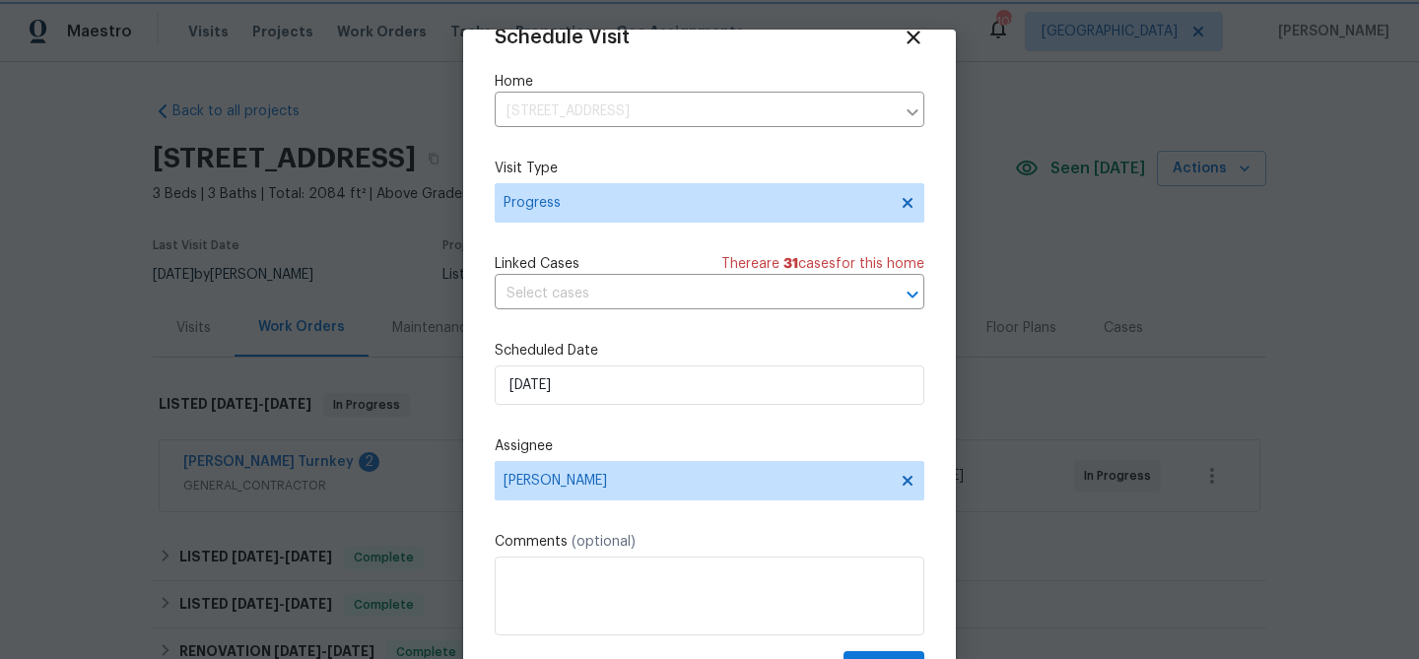
scroll to position [90, 0]
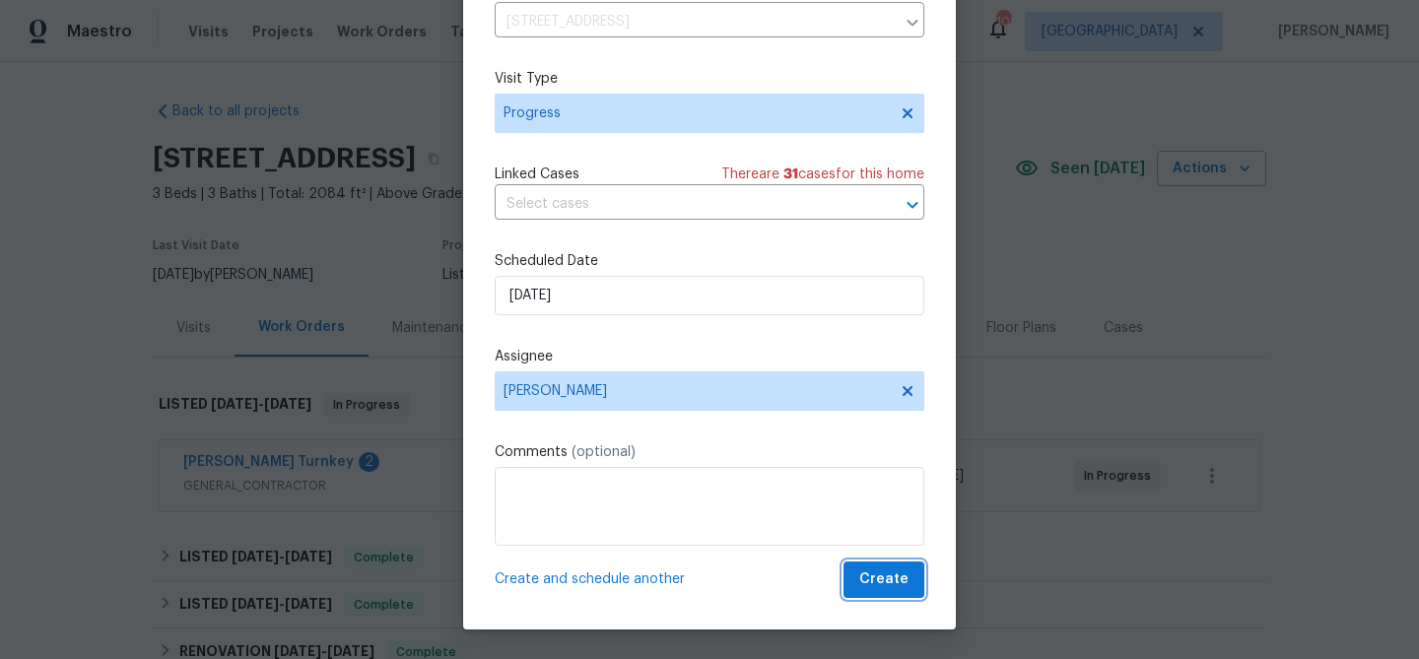
click at [892, 588] on span "Create" at bounding box center [883, 580] width 49 height 25
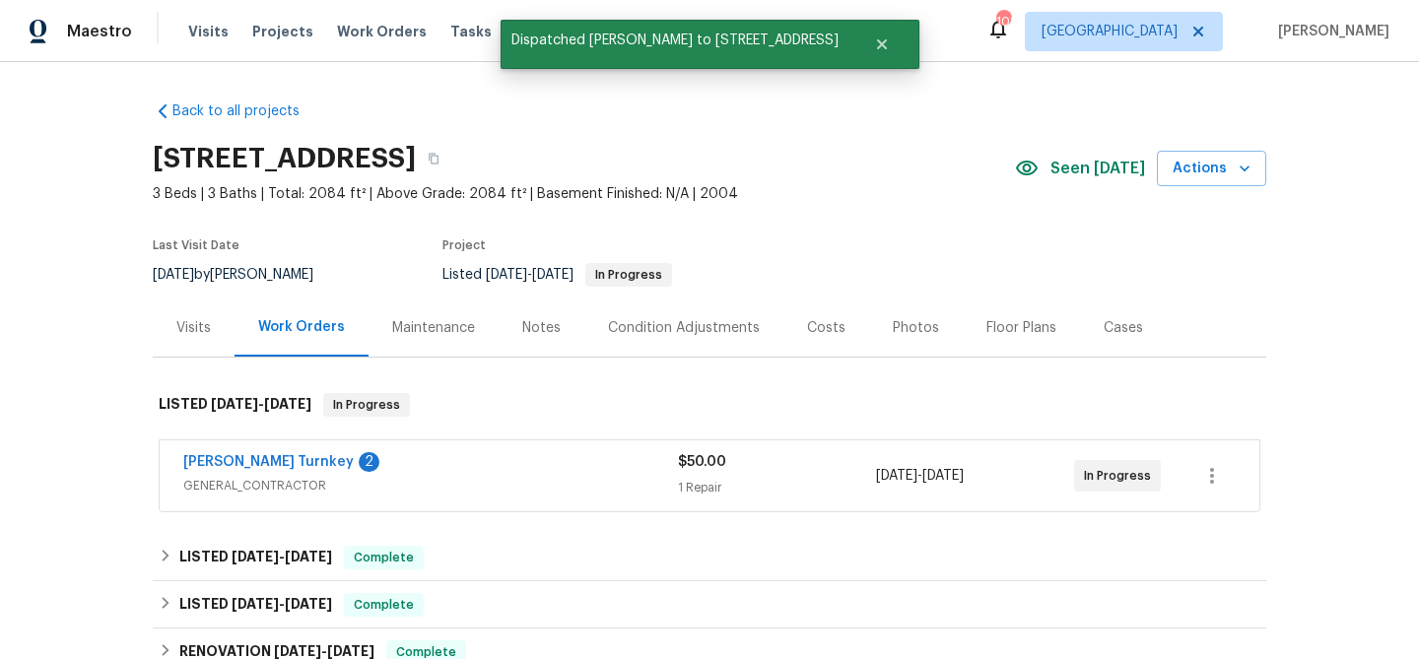
scroll to position [0, 0]
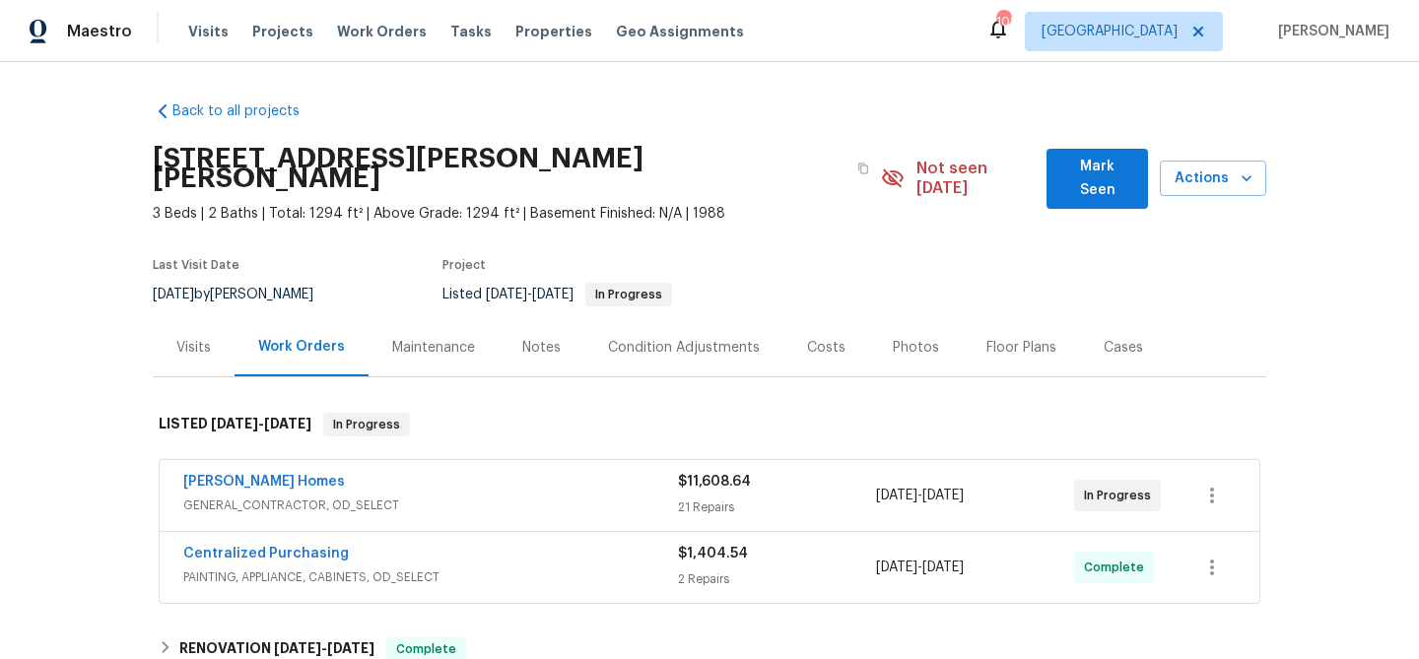
click at [1091, 168] on span "Mark Seen" at bounding box center [1098, 179] width 70 height 48
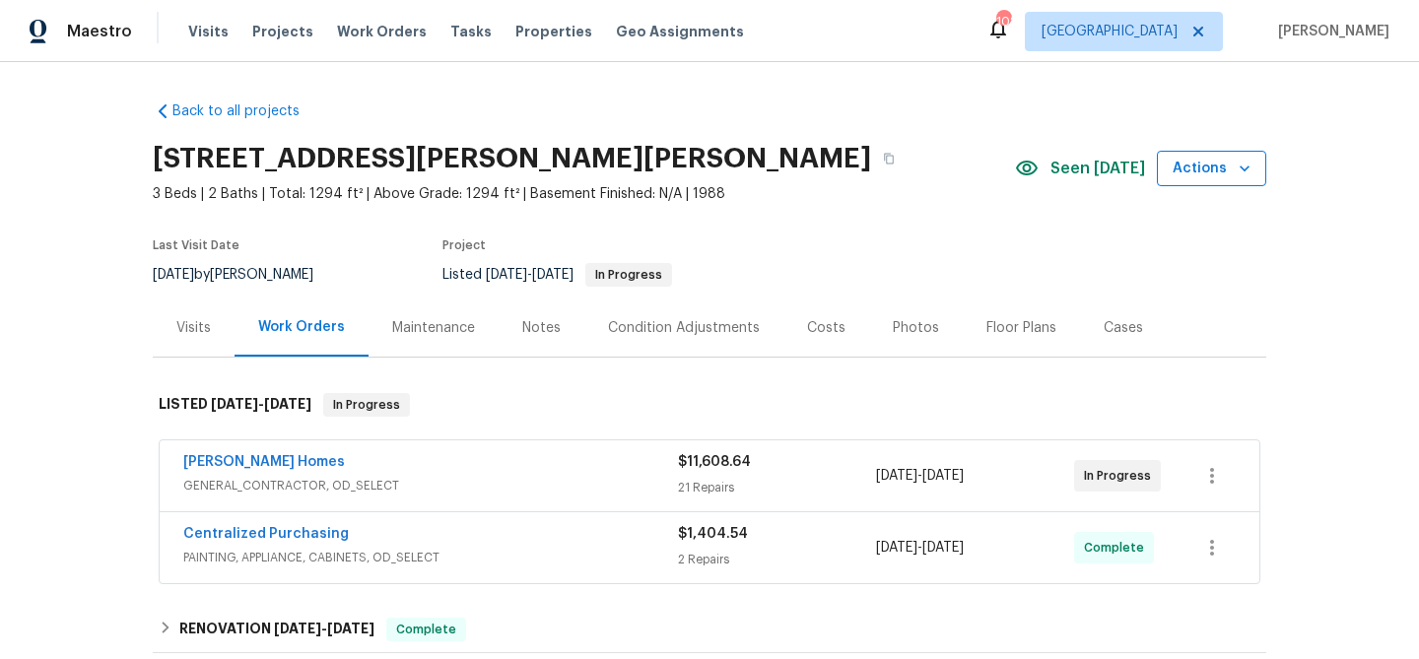
click at [1226, 167] on span "Actions" at bounding box center [1212, 169] width 78 height 25
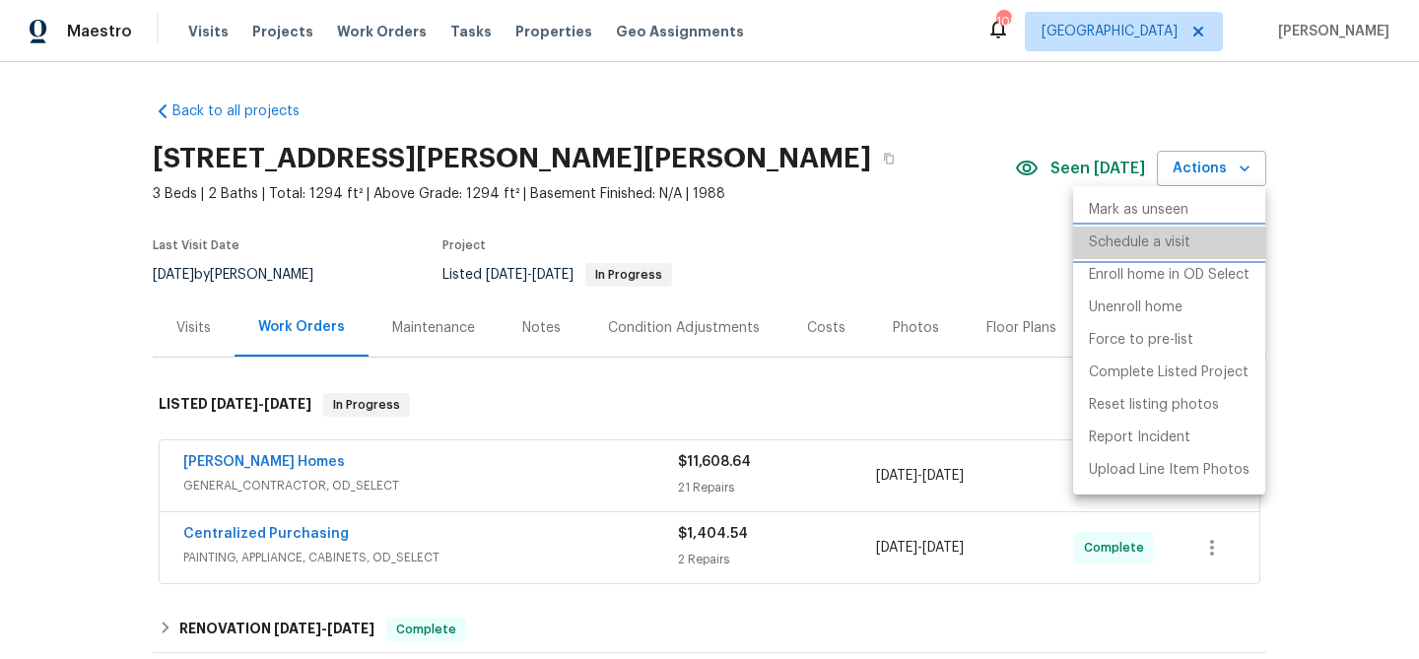
click at [1150, 256] on li "Schedule a visit" at bounding box center [1169, 243] width 192 height 33
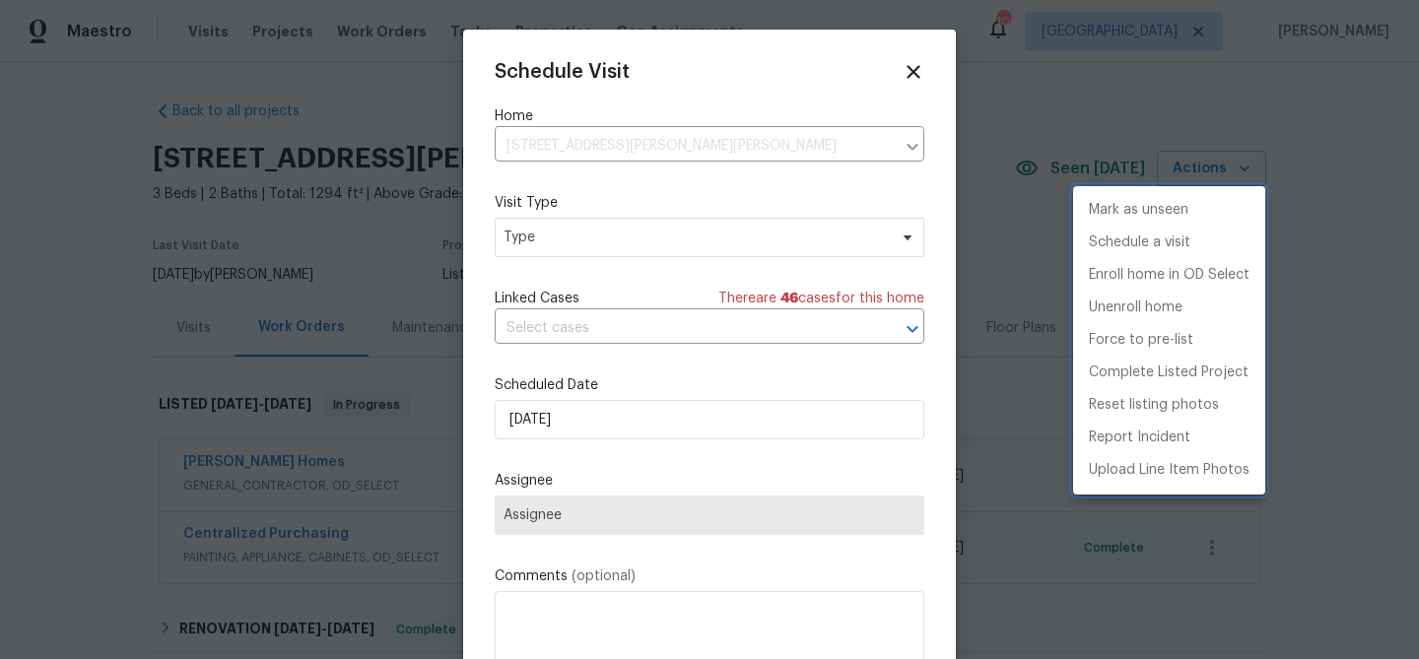
click at [602, 255] on div at bounding box center [709, 329] width 1419 height 659
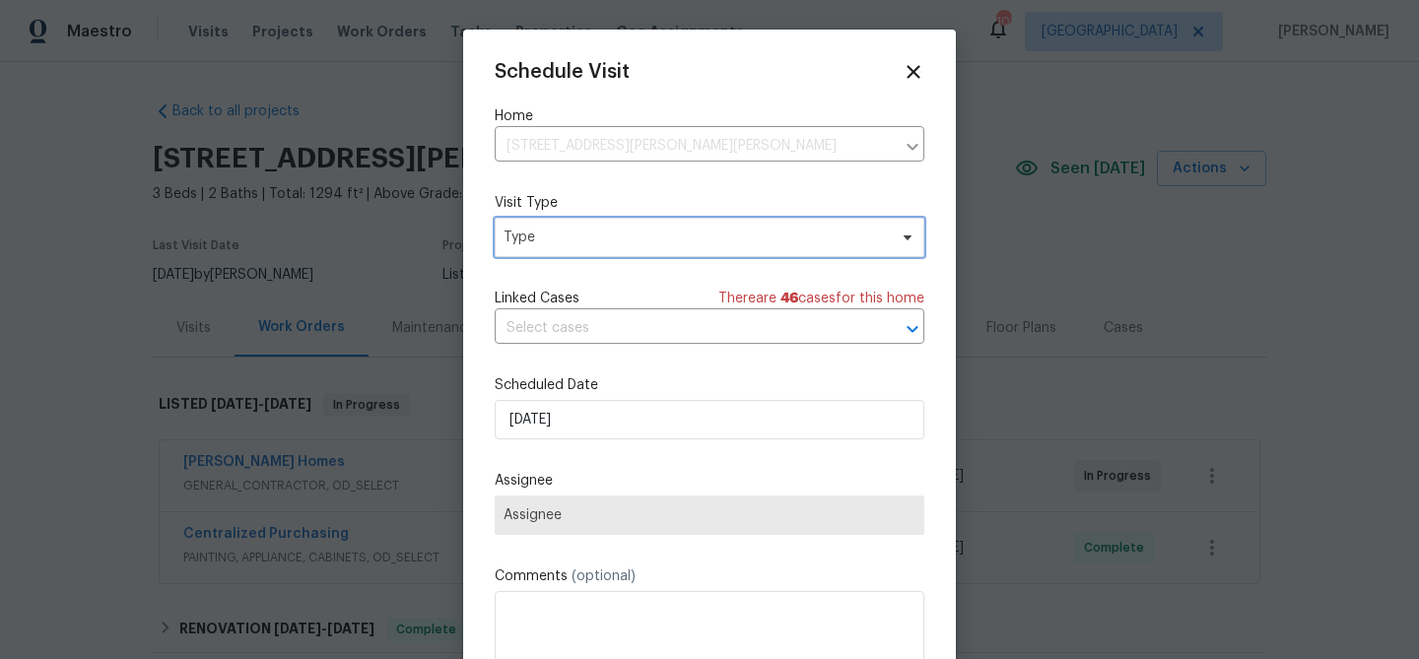
click at [603, 234] on span "Type" at bounding box center [695, 238] width 383 height 20
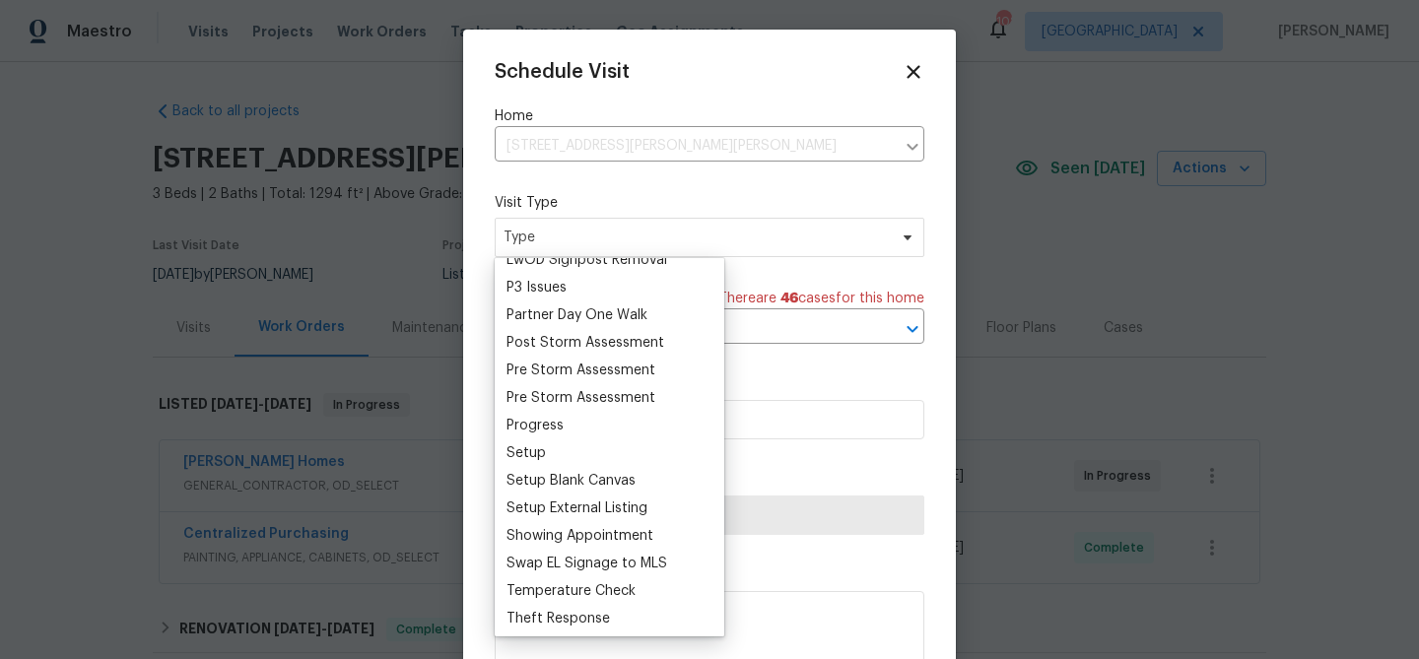
scroll to position [516, 0]
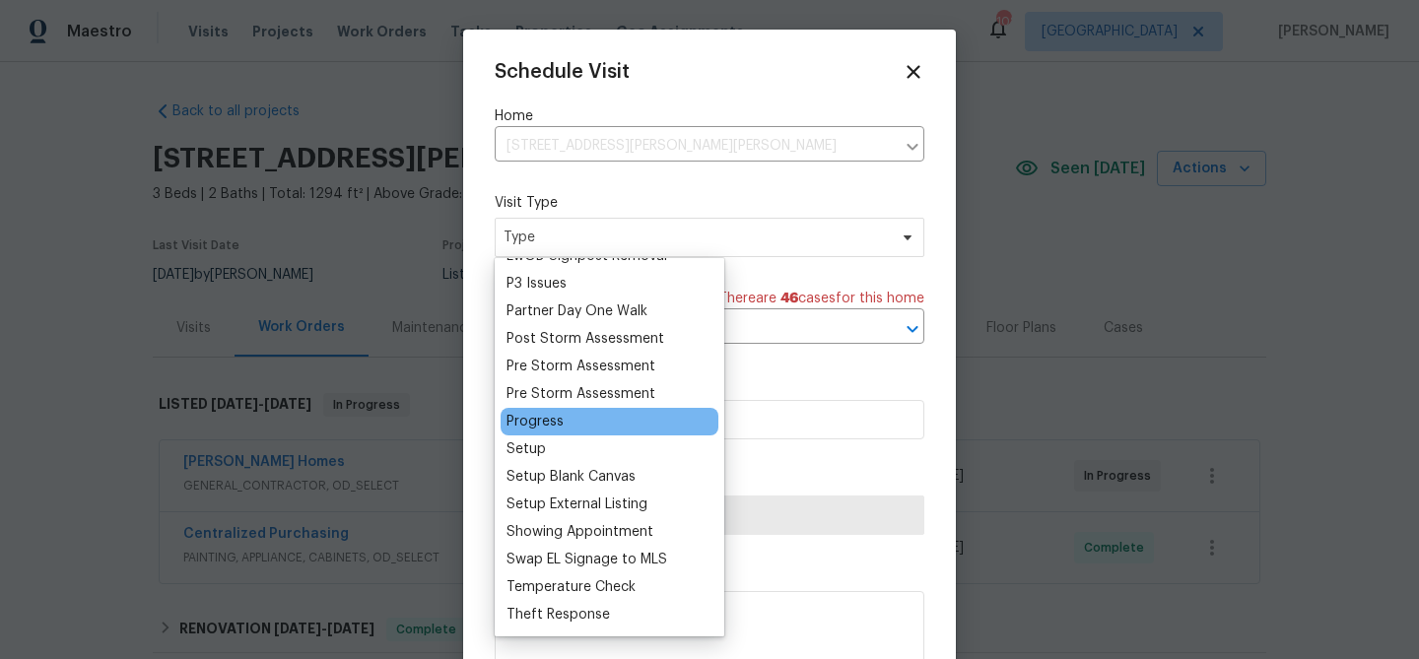
type input "p"
click at [558, 417] on div "Progress" at bounding box center [535, 422] width 57 height 20
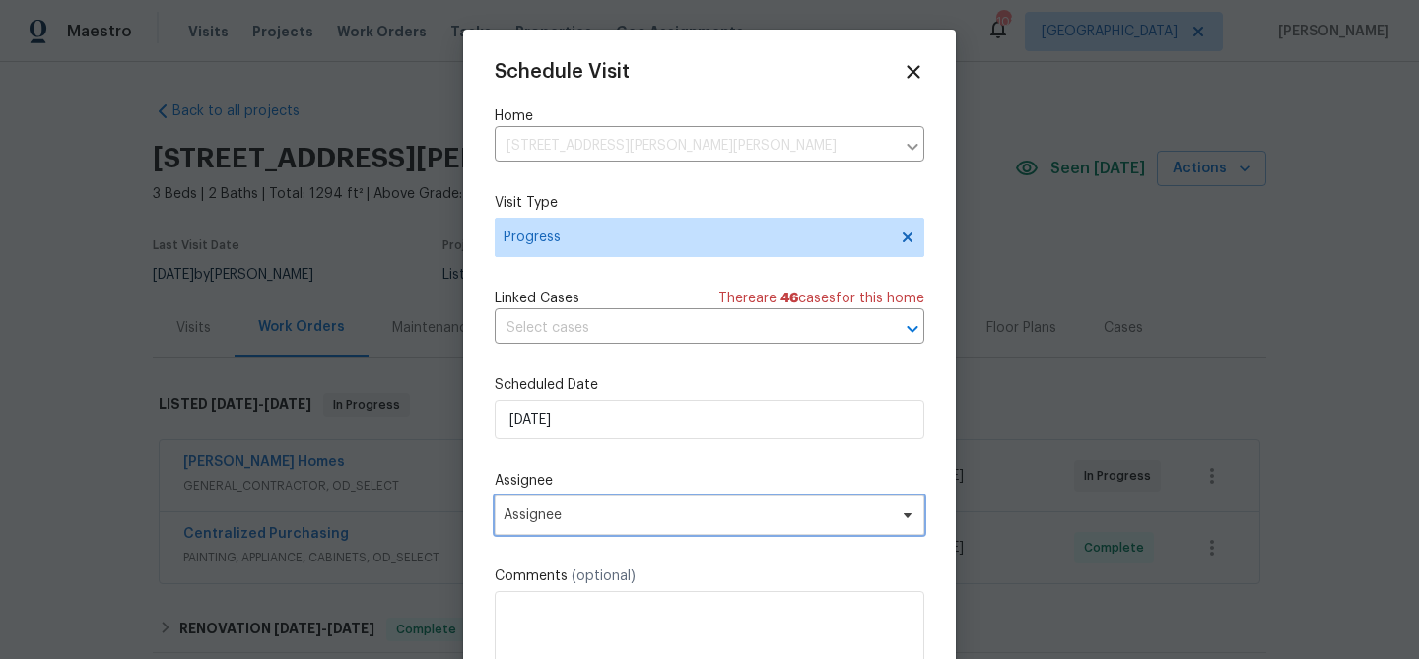
click at [591, 520] on span "Assignee" at bounding box center [697, 516] width 386 height 16
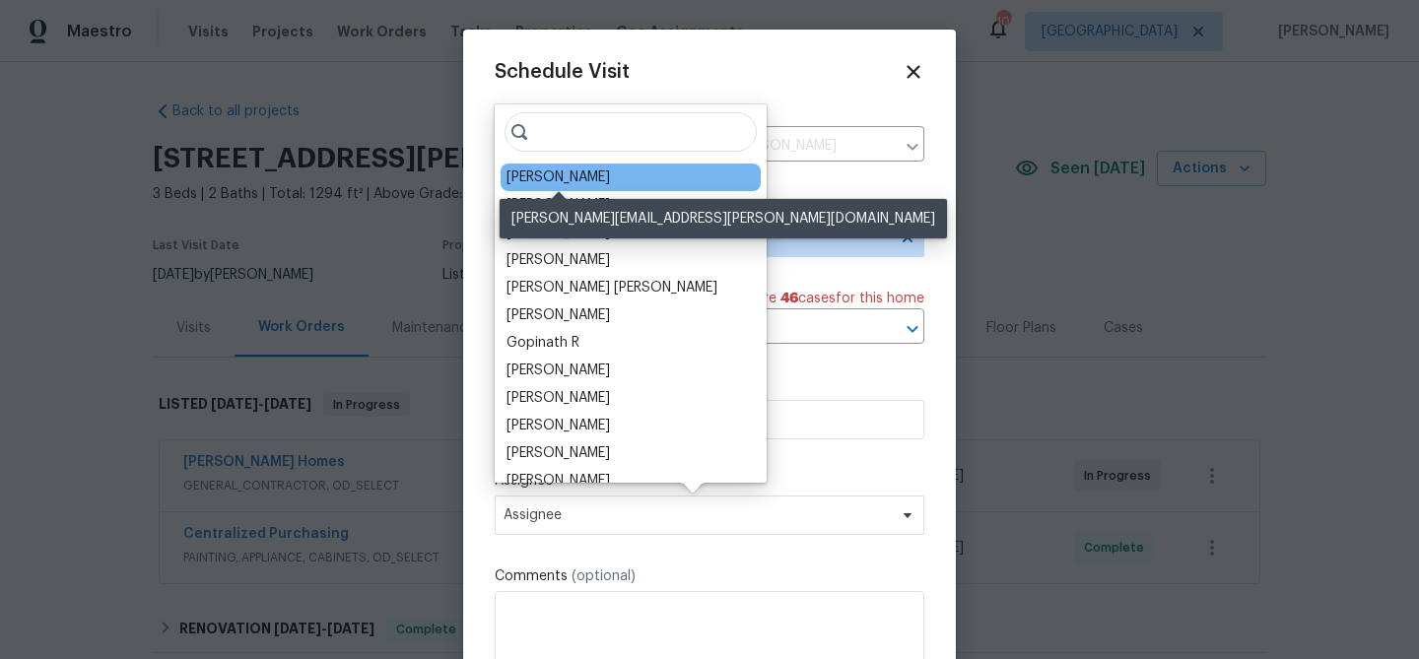
click at [558, 179] on div "[PERSON_NAME]" at bounding box center [558, 178] width 103 height 20
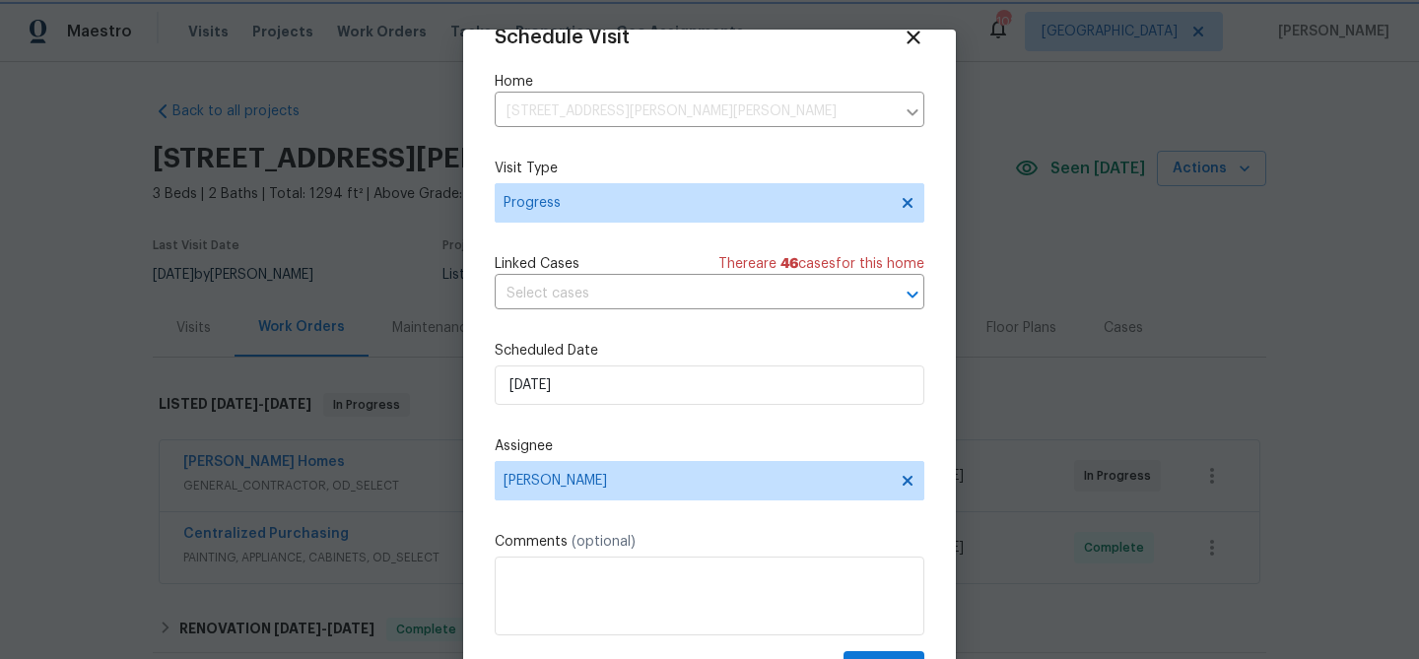
scroll to position [90, 0]
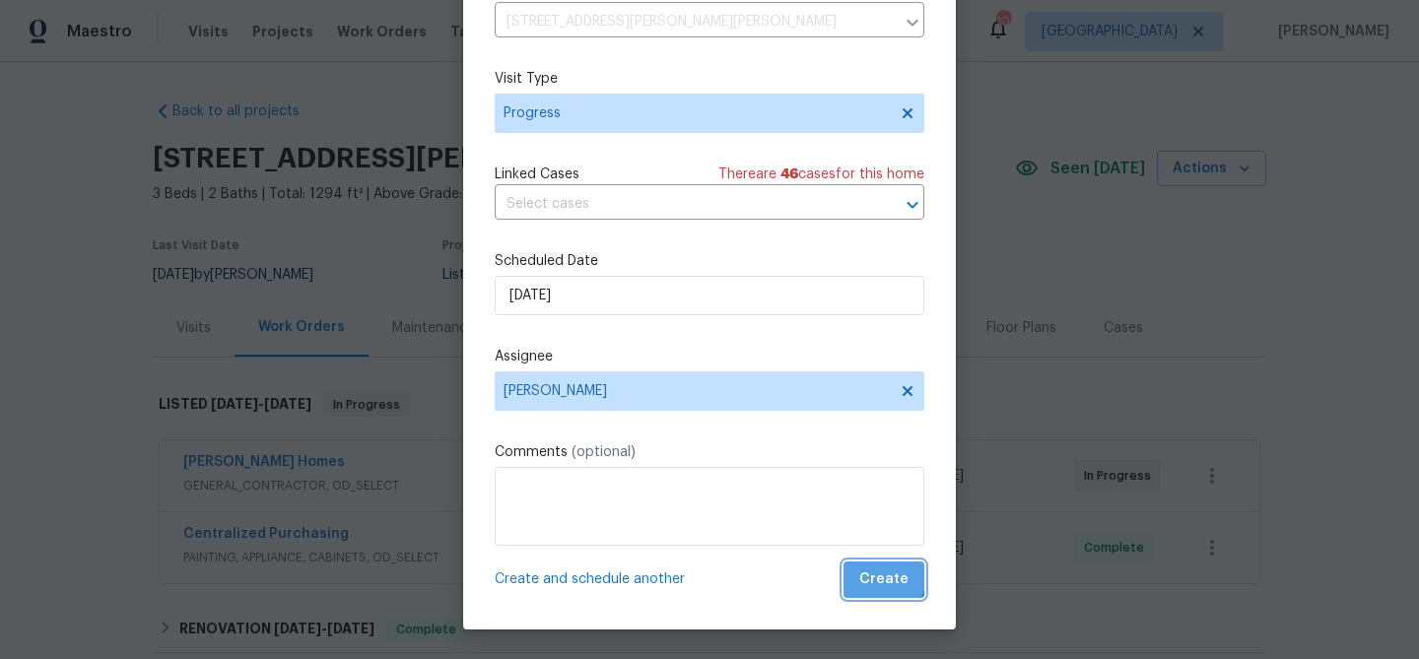
click at [873, 575] on span "Create" at bounding box center [883, 580] width 49 height 25
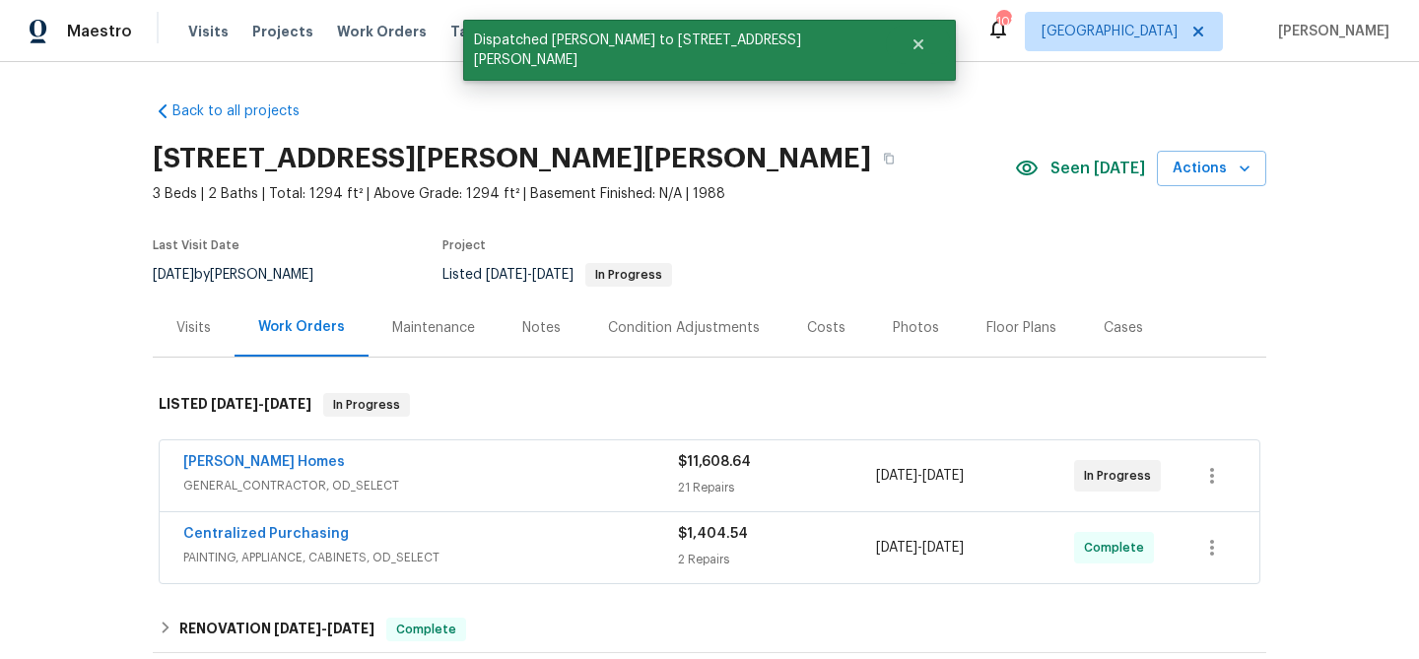
scroll to position [0, 0]
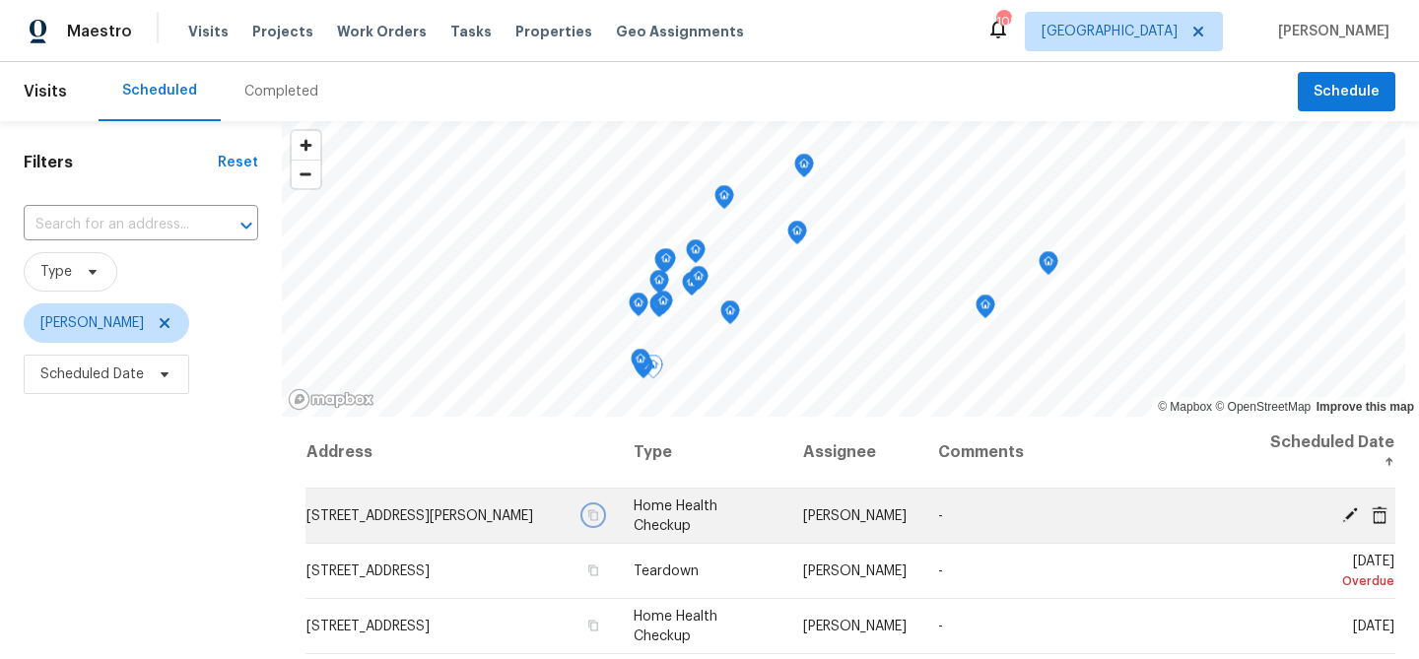
click at [602, 517] on button "button" at bounding box center [593, 516] width 18 height 18
